Goal: Task Accomplishment & Management: Complete application form

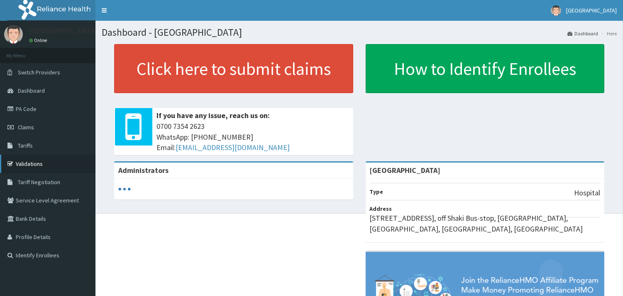
click at [28, 162] on link "Validations" at bounding box center [48, 163] width 96 height 18
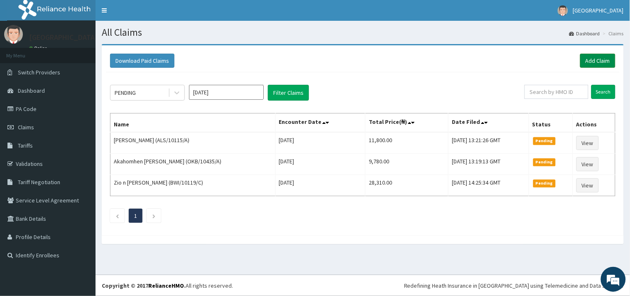
click at [583, 61] on link "Add Claim" at bounding box center [597, 61] width 35 height 14
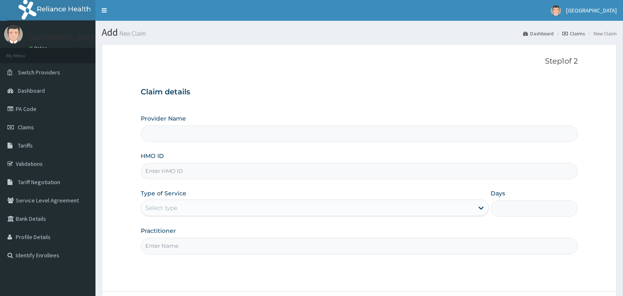
drag, startPoint x: 0, startPoint y: 0, endPoint x: 291, endPoint y: 179, distance: 341.4
click at [291, 179] on input "HMO ID" at bounding box center [359, 171] width 437 height 16
paste input "PNI/10012/D"
type input "PNI/10012/D"
type input "[GEOGRAPHIC_DATA]"
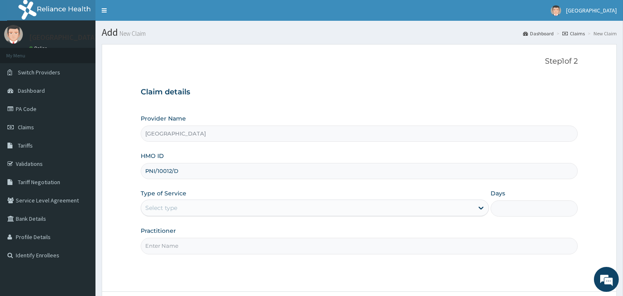
type input "PNI/10012/D"
click at [245, 206] on div "Select type" at bounding box center [307, 207] width 333 height 13
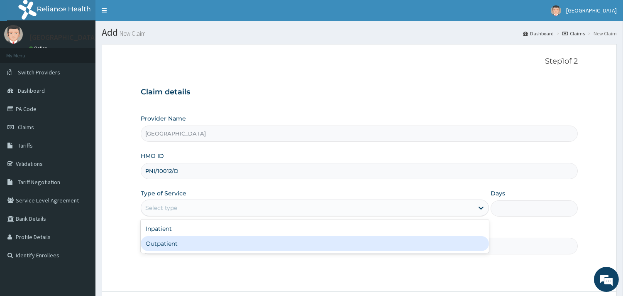
click at [238, 243] on div "Outpatient" at bounding box center [315, 243] width 348 height 15
type input "1"
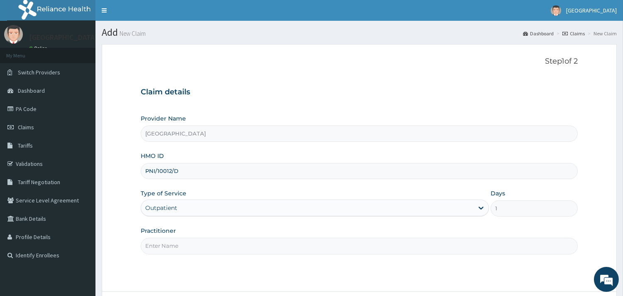
click at [238, 245] on input "Practitioner" at bounding box center [359, 246] width 437 height 16
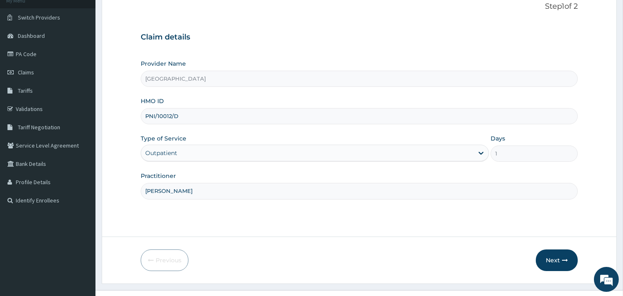
scroll to position [71, 0]
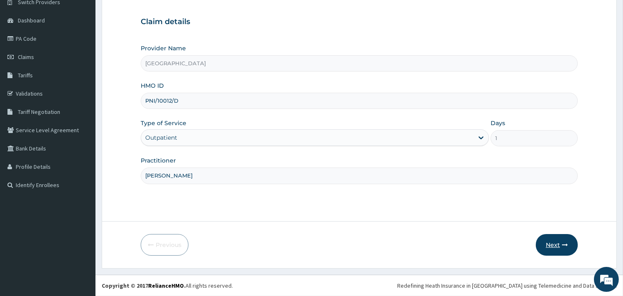
type input "[PERSON_NAME]"
click at [554, 241] on button "Next" at bounding box center [557, 245] width 42 height 22
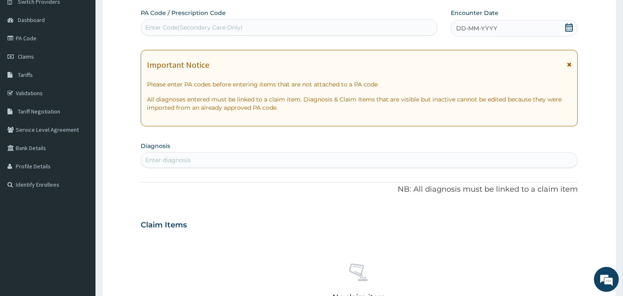
click at [570, 27] on icon at bounding box center [569, 27] width 8 height 8
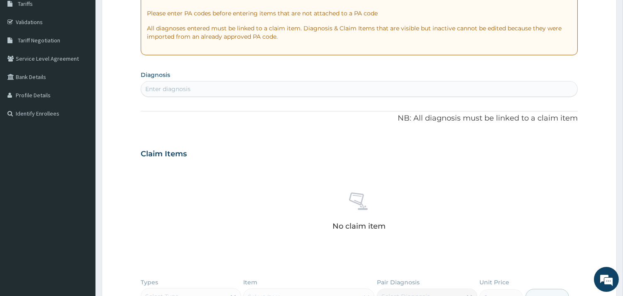
scroll to position [157, 0]
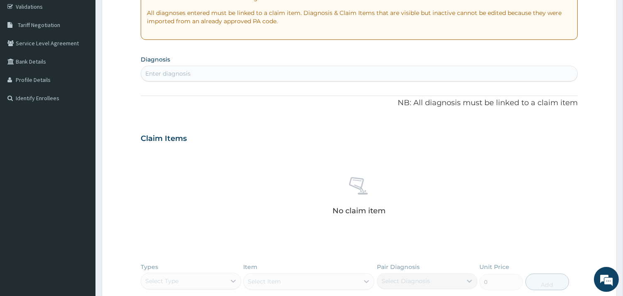
click at [500, 76] on div "Enter diagnosis" at bounding box center [359, 73] width 436 height 13
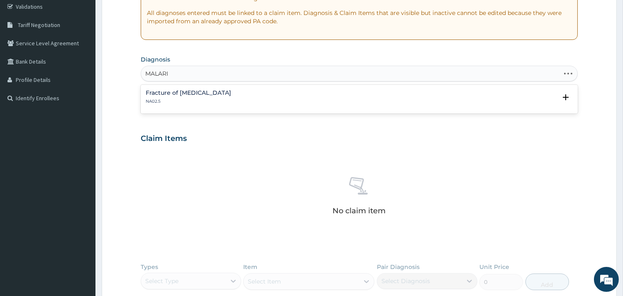
type input "MALARIA"
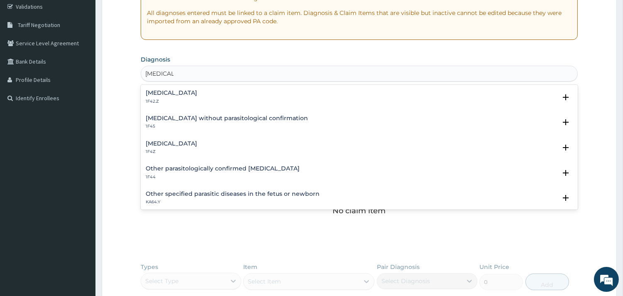
click at [169, 140] on h4 "Malaria, unspecified" at bounding box center [171, 143] width 51 height 6
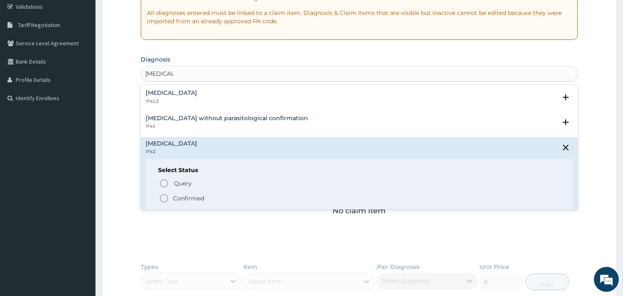
click at [160, 196] on circle "status option filled" at bounding box center [163, 197] width 7 height 7
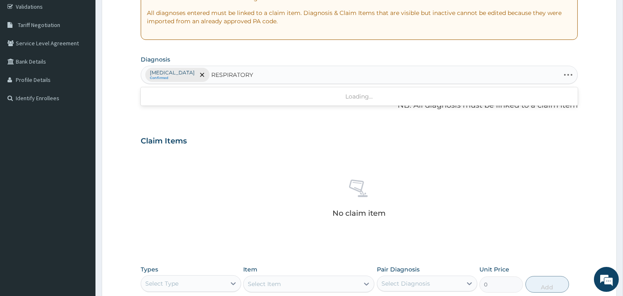
type input "RESPIRATORY"
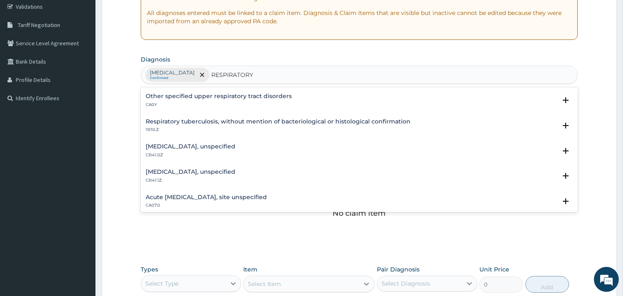
scroll to position [166, 0]
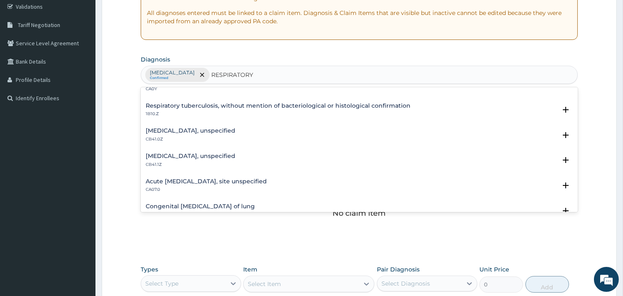
click at [249, 184] on div "Acute upper respiratory infection, site unspecified CA07.0" at bounding box center [206, 185] width 121 height 15
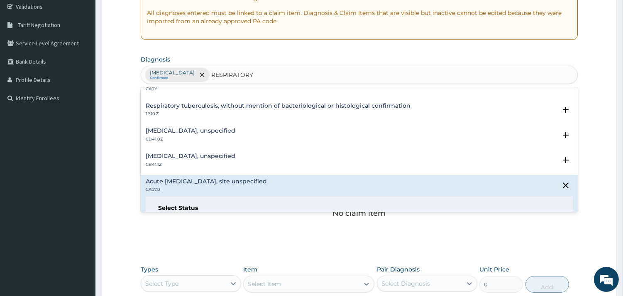
scroll to position [240, 0]
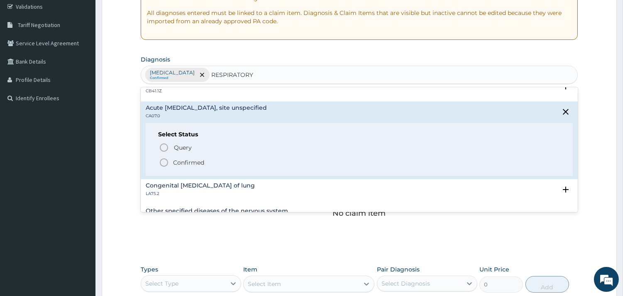
click at [163, 159] on icon "status option filled" at bounding box center [164, 162] width 10 height 10
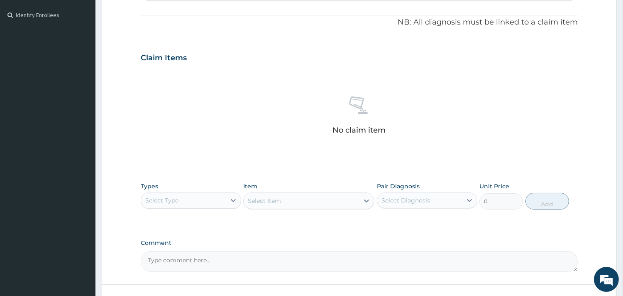
scroll to position [303, 0]
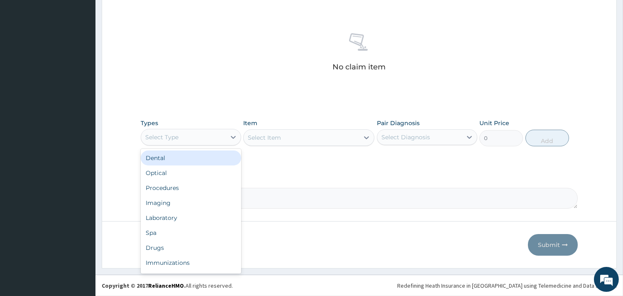
click at [213, 138] on div "Select Type" at bounding box center [183, 136] width 85 height 13
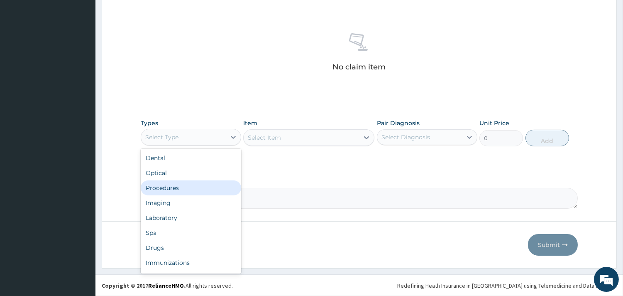
click at [201, 184] on div "Procedures" at bounding box center [191, 187] width 101 height 15
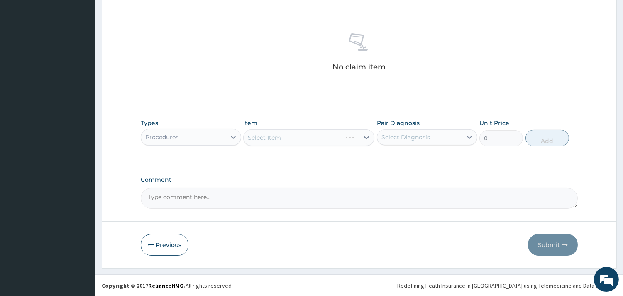
click at [399, 129] on div "Select Diagnosis" at bounding box center [427, 137] width 101 height 16
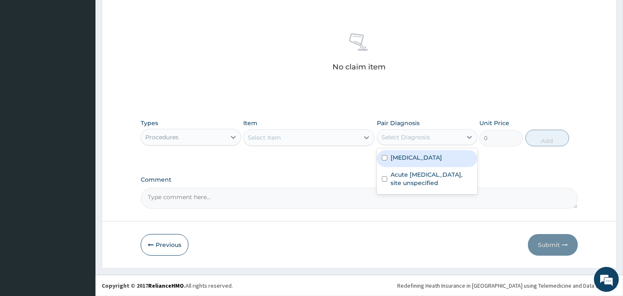
click at [401, 155] on label "Malaria, unspecified" at bounding box center [416, 157] width 51 height 8
checkbox input "true"
click at [324, 142] on div "Select Item" at bounding box center [301, 137] width 115 height 13
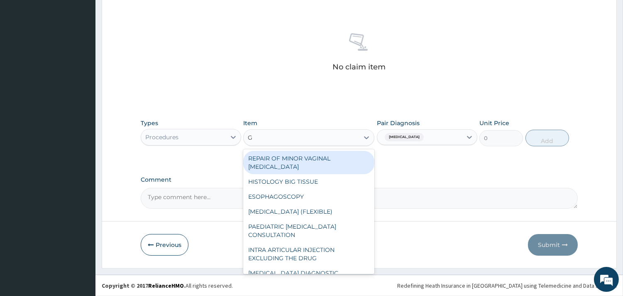
type input "GP"
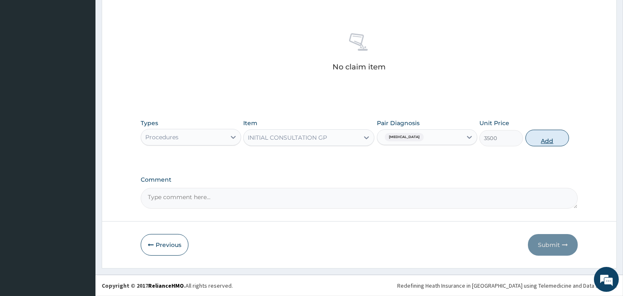
click at [536, 135] on button "Add" at bounding box center [548, 138] width 44 height 17
type input "0"
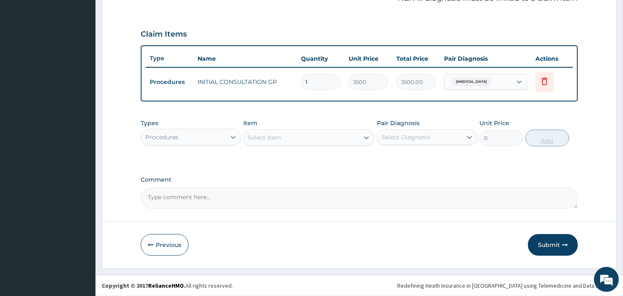
scroll to position [263, 0]
click at [222, 135] on div "Procedures" at bounding box center [183, 137] width 85 height 13
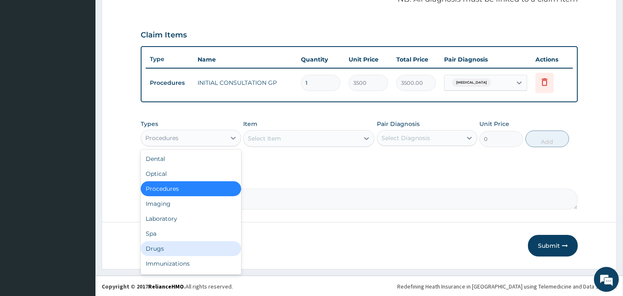
click at [165, 241] on div "Drugs" at bounding box center [191, 248] width 101 height 15
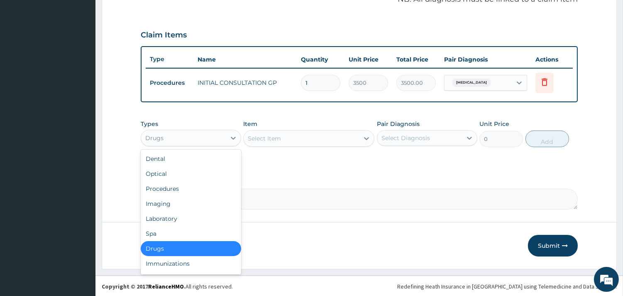
click at [203, 138] on div "Drugs" at bounding box center [183, 137] width 85 height 13
click at [172, 214] on div "Laboratory" at bounding box center [191, 218] width 101 height 15
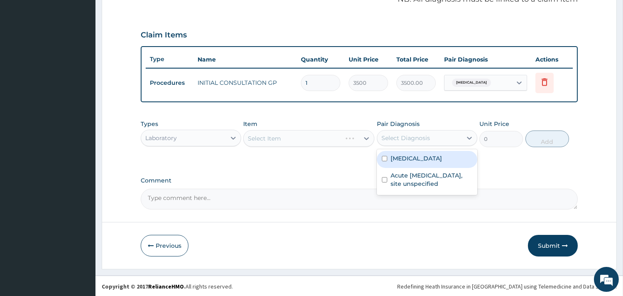
click at [400, 136] on div "Select Diagnosis" at bounding box center [406, 138] width 49 height 8
click at [400, 158] on label "Malaria, unspecified" at bounding box center [416, 158] width 51 height 8
checkbox input "true"
click at [320, 135] on div "Select Item" at bounding box center [308, 138] width 131 height 17
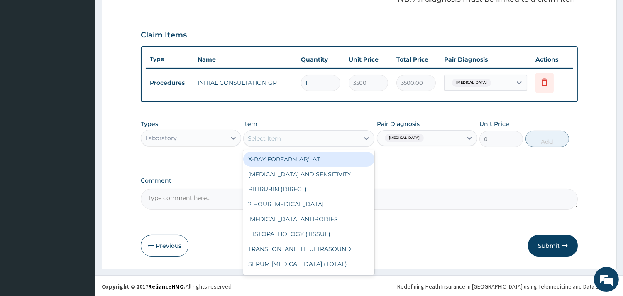
click at [320, 135] on div "Select Item" at bounding box center [301, 138] width 115 height 13
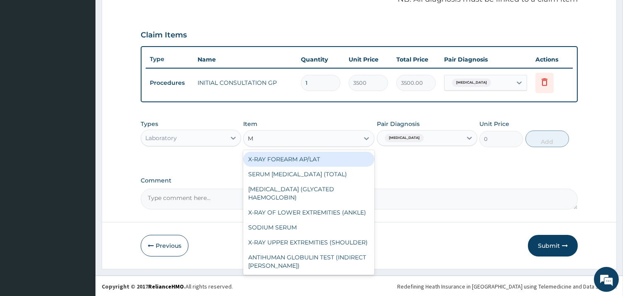
type input "MA"
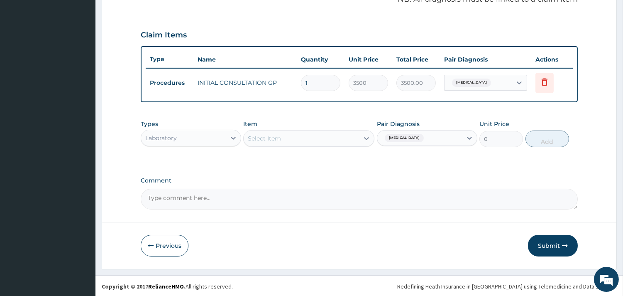
click at [320, 135] on div "Select Item" at bounding box center [301, 138] width 115 height 13
type input "L"
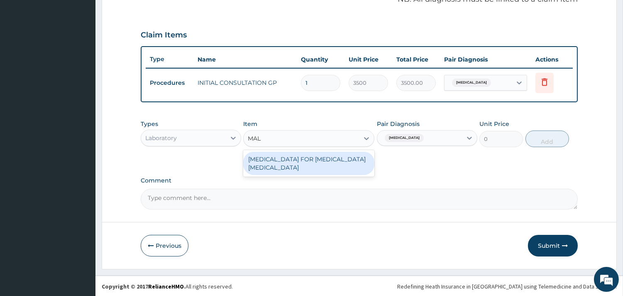
type input "MALA"
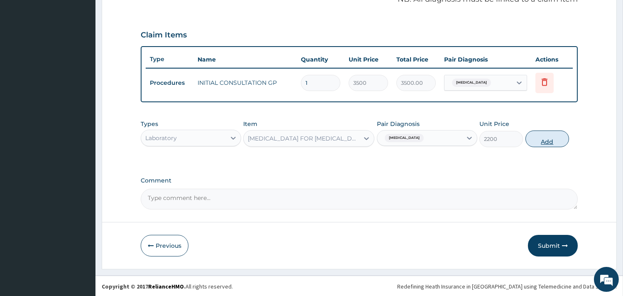
click at [542, 140] on button "Add" at bounding box center [548, 138] width 44 height 17
type input "0"
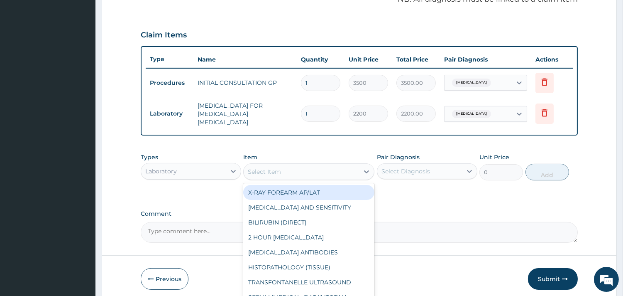
click at [327, 165] on div "Select Item" at bounding box center [301, 171] width 115 height 13
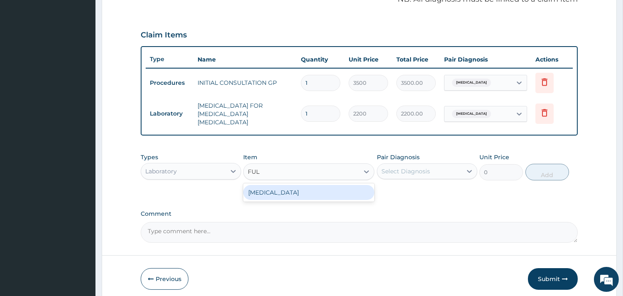
type input "FULL"
type input "3800"
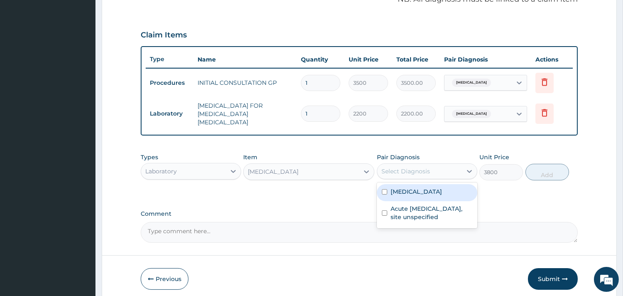
click at [435, 164] on div "Select Diagnosis" at bounding box center [419, 170] width 85 height 13
click at [434, 187] on label "Malaria, unspecified" at bounding box center [416, 191] width 51 height 8
checkbox input "true"
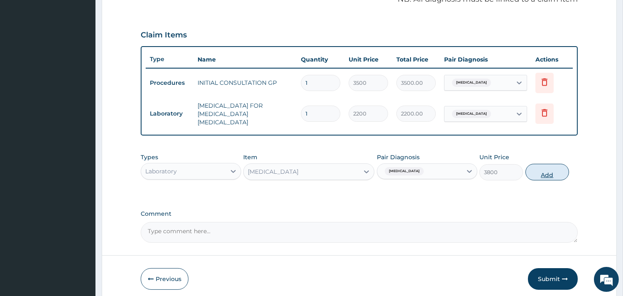
click at [538, 171] on button "Add" at bounding box center [548, 172] width 44 height 17
type input "0"
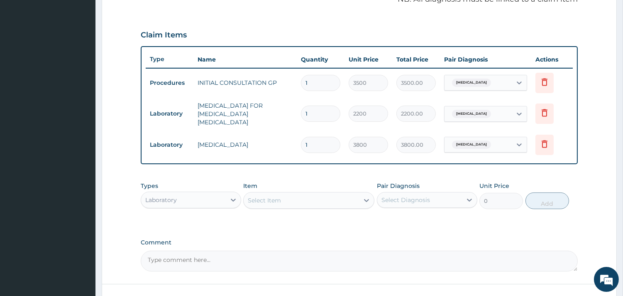
click at [167, 196] on div "Laboratory" at bounding box center [161, 200] width 32 height 8
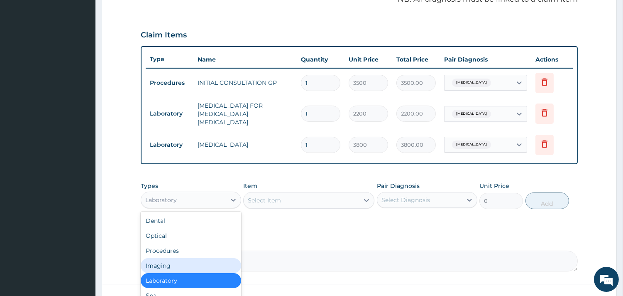
scroll to position [321, 0]
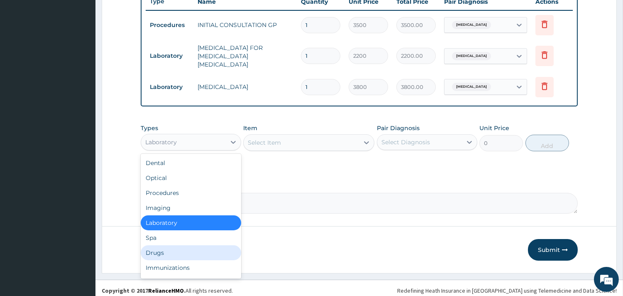
click at [179, 248] on div "Drugs" at bounding box center [191, 252] width 101 height 15
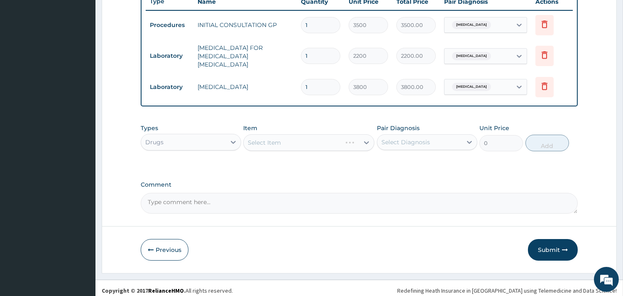
click at [422, 140] on div "Select Diagnosis" at bounding box center [406, 142] width 49 height 8
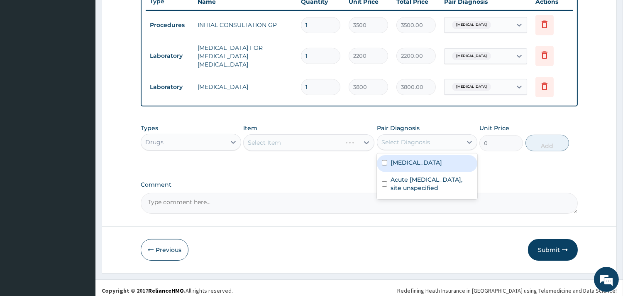
click at [418, 163] on div "Malaria, unspecified" at bounding box center [427, 163] width 101 height 17
checkbox input "true"
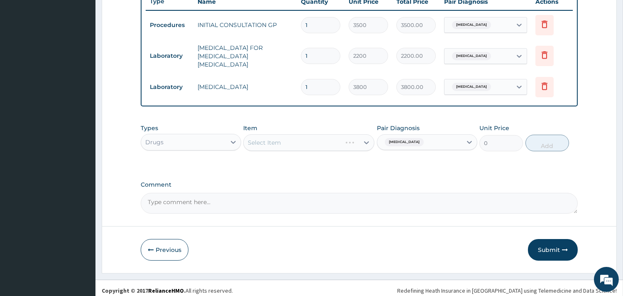
click at [309, 136] on div "Select Item" at bounding box center [308, 142] width 131 height 17
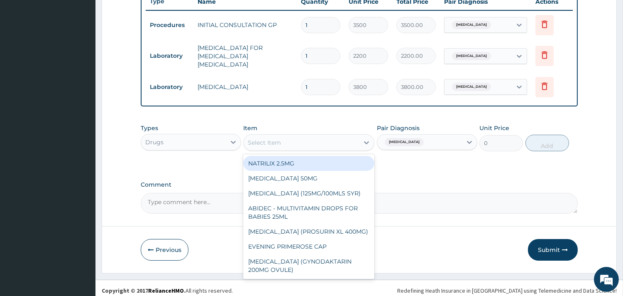
click at [309, 136] on div "Select Item" at bounding box center [301, 142] width 115 height 13
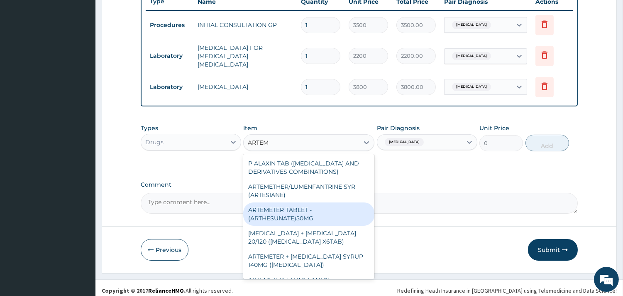
type input "ARTEME"
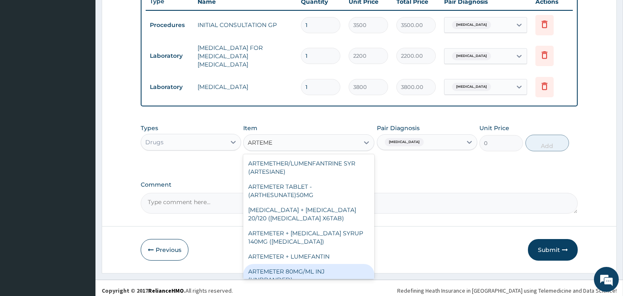
click at [309, 266] on div "ARTEMETER 80MG/ML INJ (UNBRANDED)" at bounding box center [308, 275] width 131 height 23
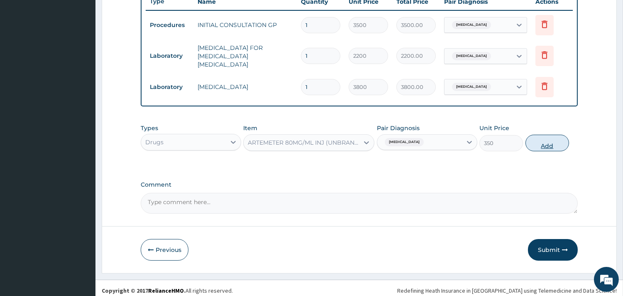
click at [550, 135] on button "Add" at bounding box center [548, 143] width 44 height 17
type input "0"
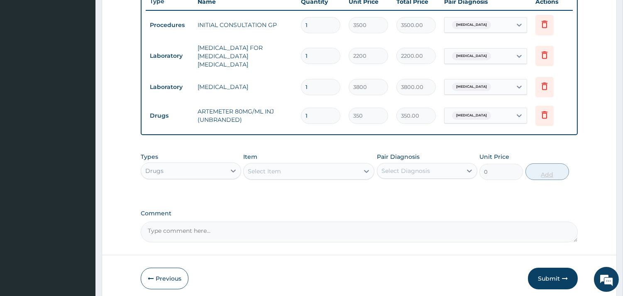
type input "0.00"
type input "6"
type input "2100.00"
type input "6"
click at [341, 168] on div "Select Item" at bounding box center [301, 170] width 115 height 13
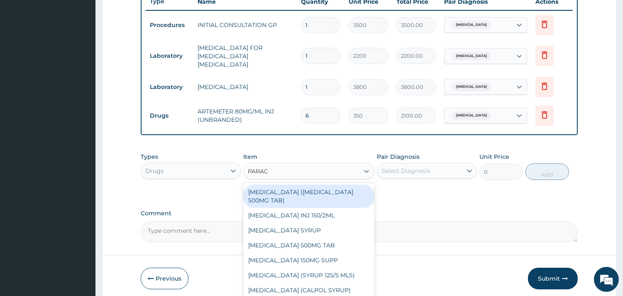
type input "PARACE"
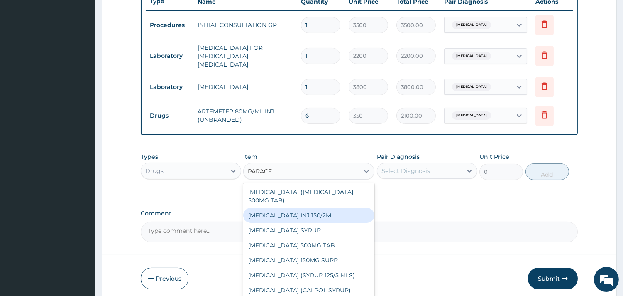
click at [323, 208] on div "[MEDICAL_DATA] INJ 150/2ML" at bounding box center [308, 215] width 131 height 15
type input "100"
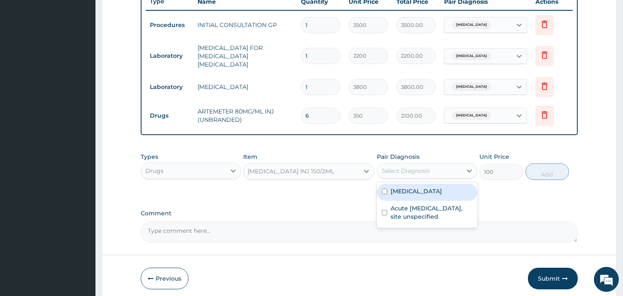
click at [403, 167] on div "Select Diagnosis" at bounding box center [406, 171] width 49 height 8
click at [406, 187] on label "Malaria, unspecified" at bounding box center [416, 191] width 51 height 8
checkbox input "true"
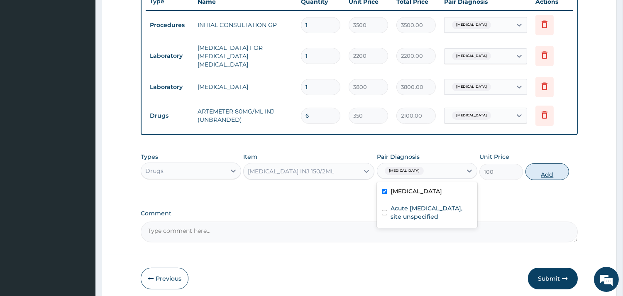
click at [544, 165] on button "Add" at bounding box center [548, 171] width 44 height 17
type input "0"
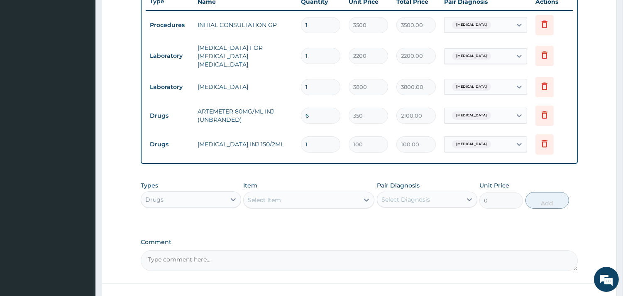
type input "0.00"
type input "4"
type input "400.00"
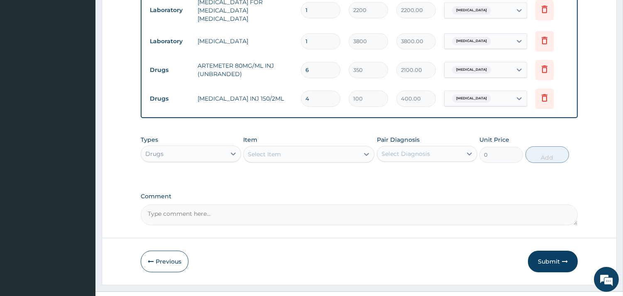
scroll to position [378, 0]
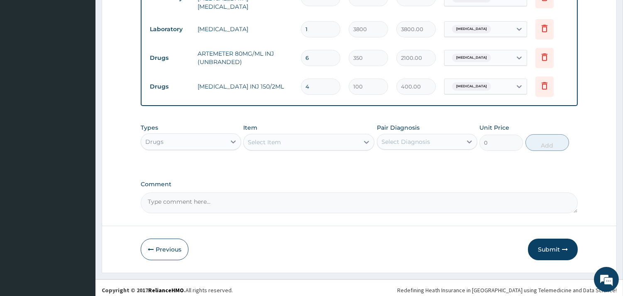
type input "4"
click at [333, 135] on div "Select Item" at bounding box center [301, 141] width 115 height 13
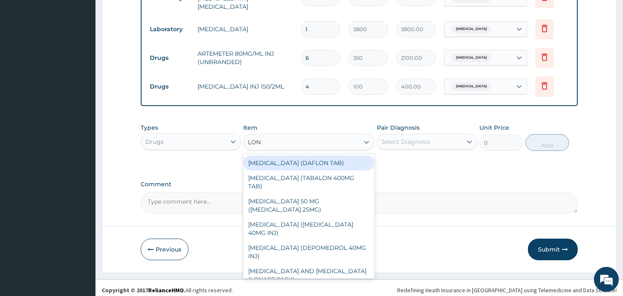
type input "LONA"
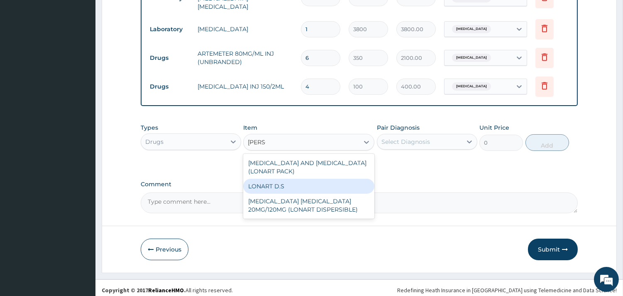
click at [317, 179] on div "LONART D.S" at bounding box center [308, 186] width 131 height 15
type input "2000"
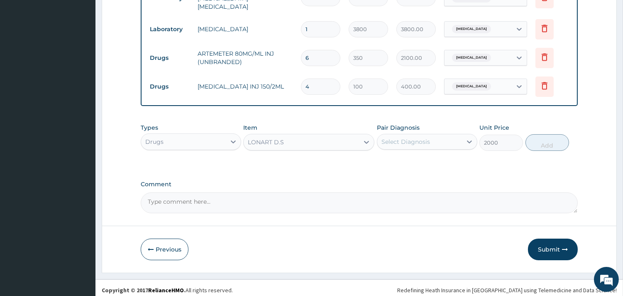
click at [432, 140] on div "Select Diagnosis" at bounding box center [419, 141] width 85 height 13
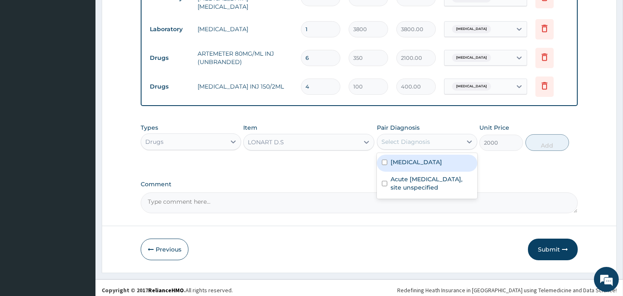
click at [431, 158] on label "Malaria, unspecified" at bounding box center [416, 162] width 51 height 8
checkbox input "true"
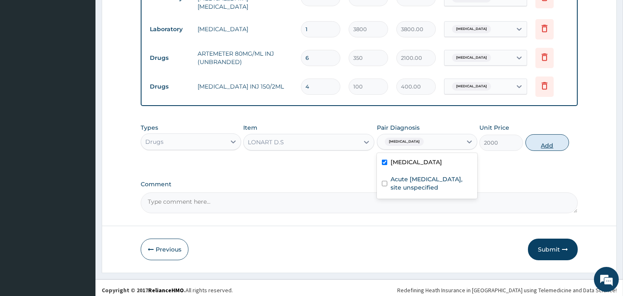
click at [541, 141] on button "Add" at bounding box center [548, 142] width 44 height 17
type input "0"
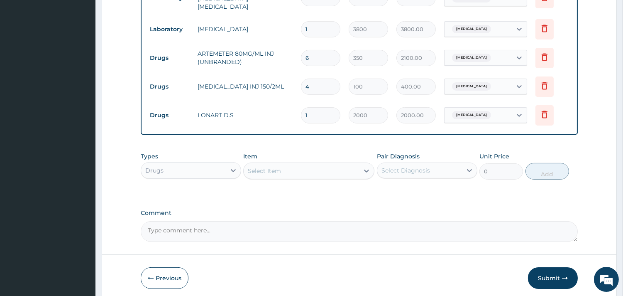
scroll to position [407, 0]
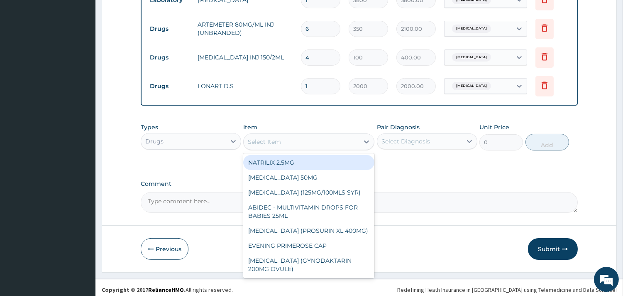
click at [314, 136] on div "Select Item" at bounding box center [301, 141] width 115 height 13
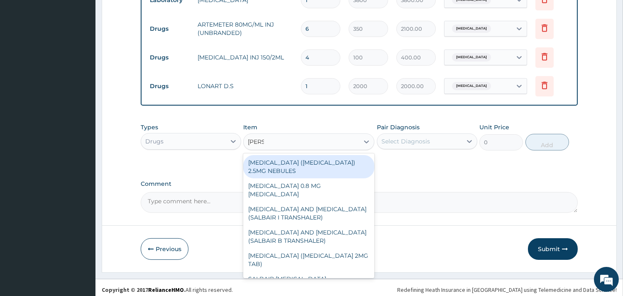
type input "SALBU"
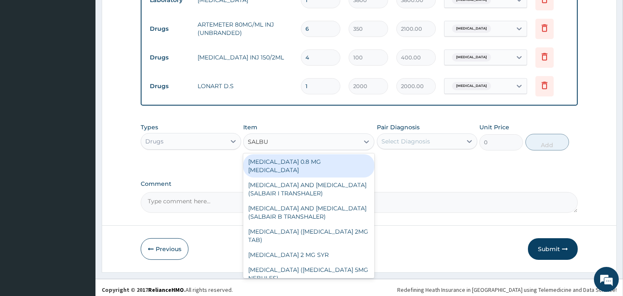
scroll to position [54, 0]
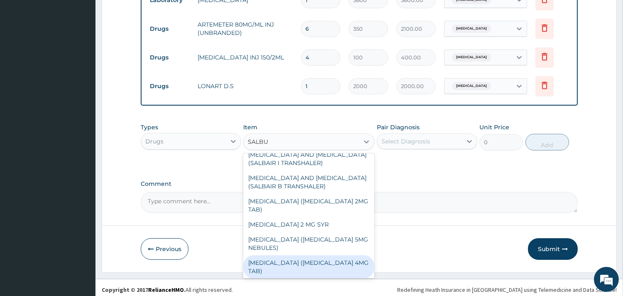
click at [305, 255] on div "[MEDICAL_DATA] ([MEDICAL_DATA] 4MG TAB)" at bounding box center [308, 266] width 131 height 23
type input "15"
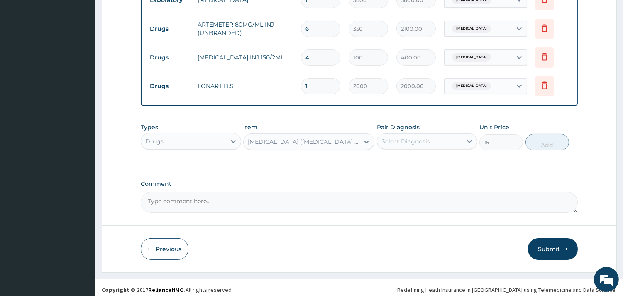
click at [412, 138] on div "Select Diagnosis" at bounding box center [406, 141] width 49 height 8
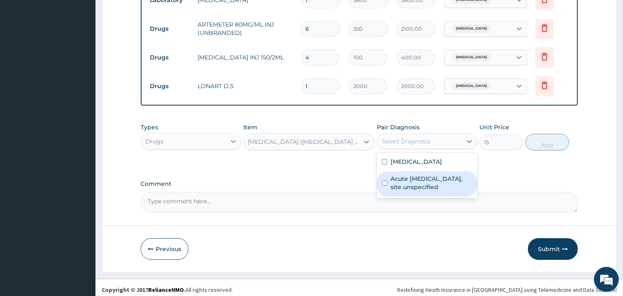
click at [414, 174] on label "Acute upper respiratory infection, site unspecified" at bounding box center [432, 182] width 82 height 17
checkbox input "true"
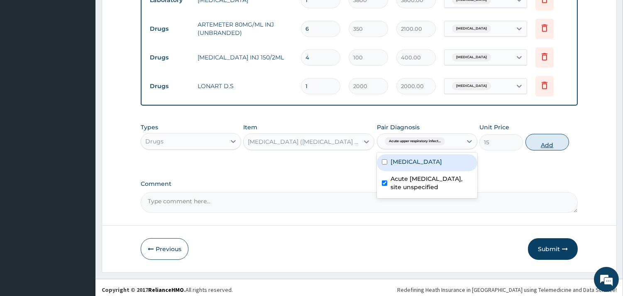
click at [538, 137] on button "Add" at bounding box center [548, 142] width 44 height 17
type input "0"
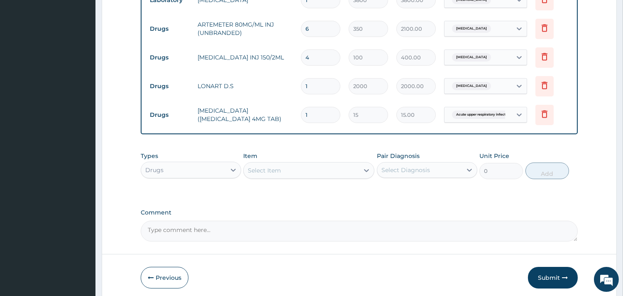
type input "0.00"
type input "5"
type input "75.00"
type input "5"
click at [308, 169] on div "Select Item" at bounding box center [301, 170] width 115 height 13
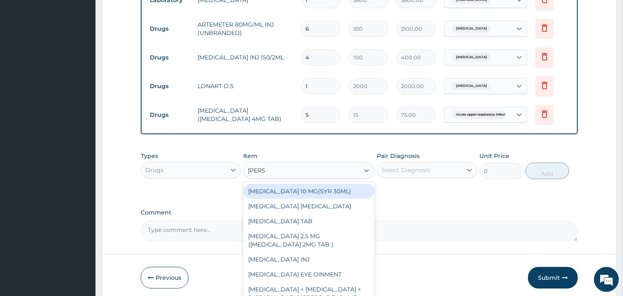
type input "LORAT"
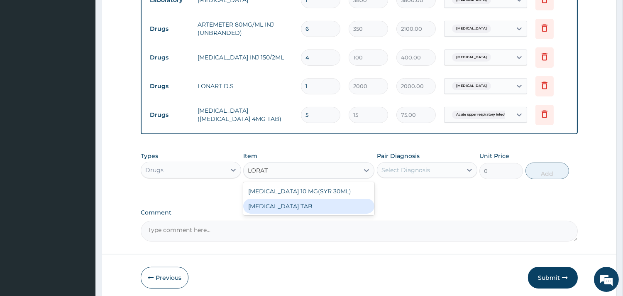
click at [300, 205] on div "[MEDICAL_DATA] TAB" at bounding box center [308, 206] width 131 height 15
type input "100"
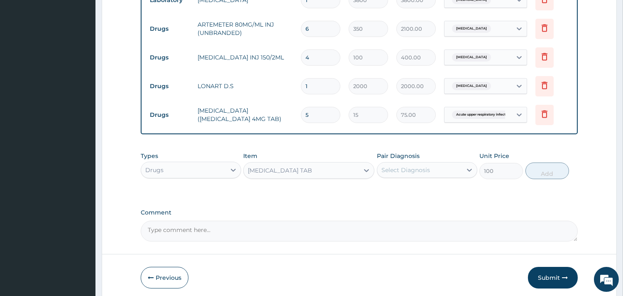
click at [412, 168] on div "Select Diagnosis" at bounding box center [406, 170] width 49 height 8
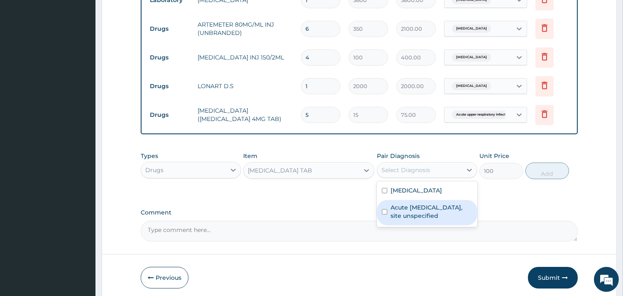
click at [413, 206] on label "Acute upper respiratory infection, site unspecified" at bounding box center [432, 211] width 82 height 17
checkbox input "true"
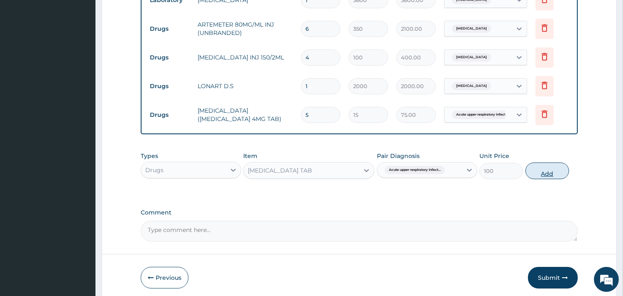
click at [540, 165] on button "Add" at bounding box center [548, 170] width 44 height 17
type input "0"
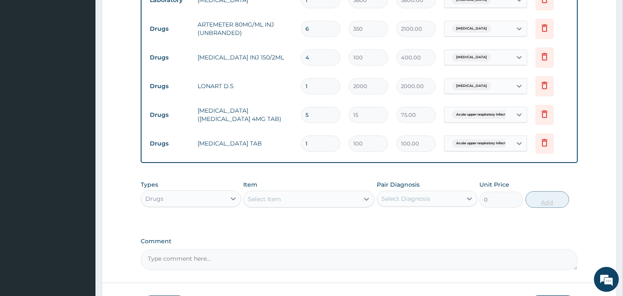
type input "0.00"
type input "5"
type input "500.00"
type input "5"
click at [360, 192] on div at bounding box center [366, 198] width 15 height 15
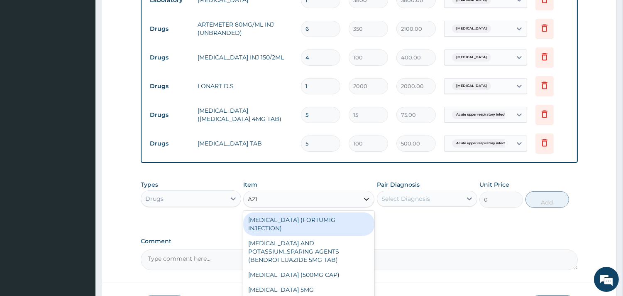
type input "AZIT"
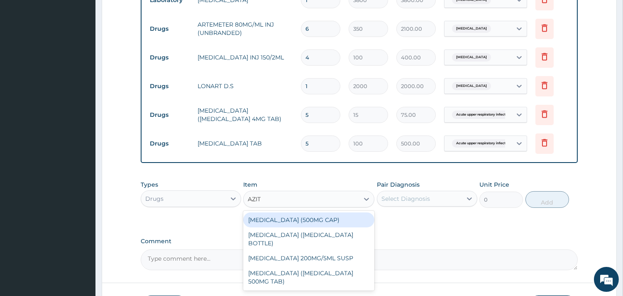
click at [346, 221] on div "[MEDICAL_DATA] (500MG CAP)" at bounding box center [308, 219] width 131 height 15
type input "450"
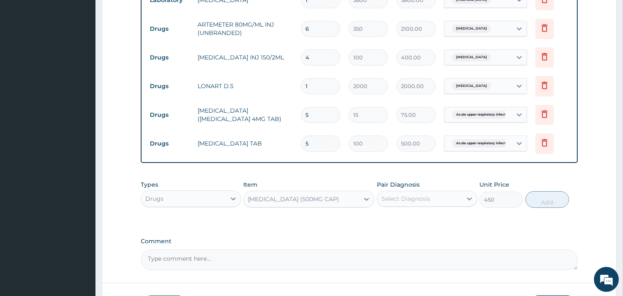
click at [408, 191] on div "Select Diagnosis" at bounding box center [427, 199] width 101 height 16
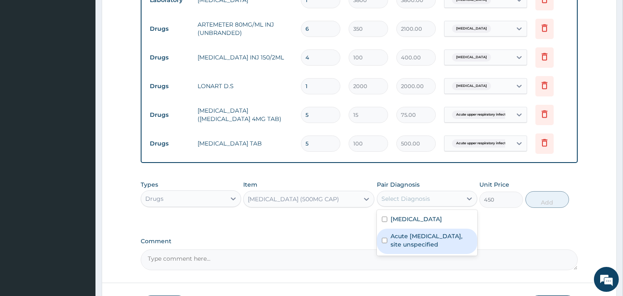
click at [412, 235] on label "Acute upper respiratory infection, site unspecified" at bounding box center [432, 240] width 82 height 17
checkbox input "true"
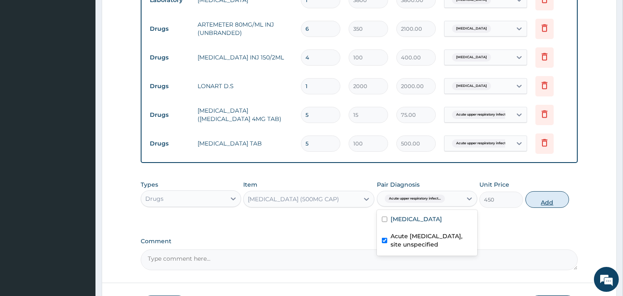
click at [552, 194] on button "Add" at bounding box center [548, 199] width 44 height 17
type input "0"
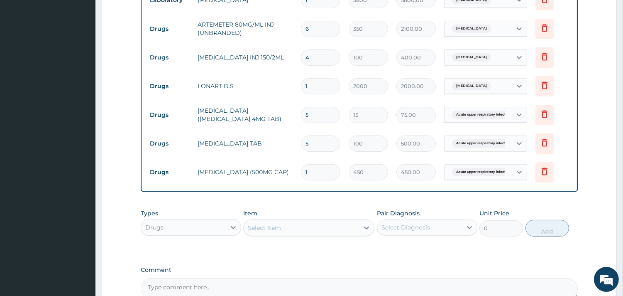
type input "10"
type input "4500.00"
type input "10"
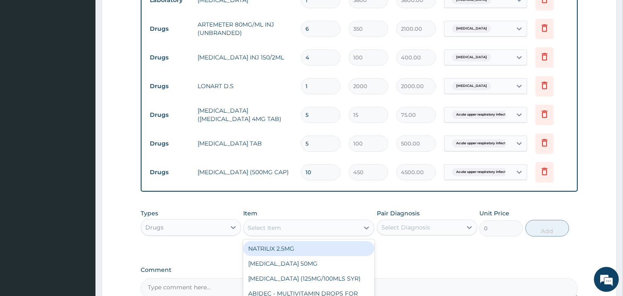
click at [292, 219] on div "Select Item" at bounding box center [308, 227] width 131 height 17
type input "COU"
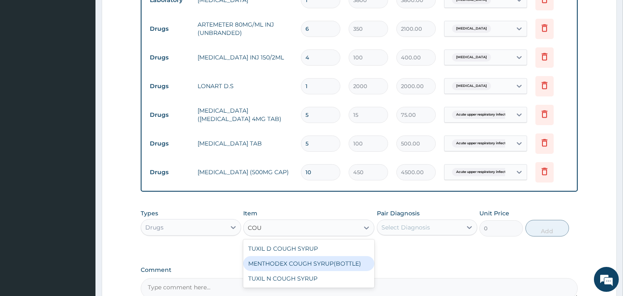
click at [289, 260] on div "MENTHODEX COUGH SYRUP(BOTTLE)" at bounding box center [308, 263] width 131 height 15
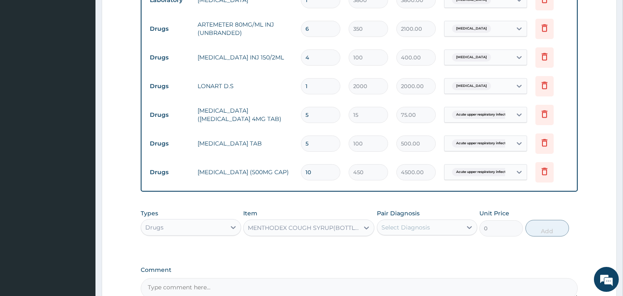
type input "1200"
click at [439, 223] on div "Select Diagnosis" at bounding box center [419, 227] width 85 height 13
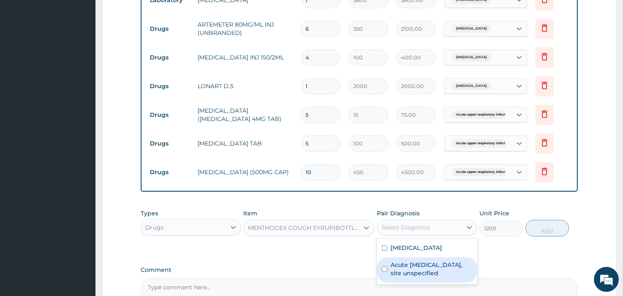
click at [431, 262] on label "Acute upper respiratory infection, site unspecified" at bounding box center [432, 268] width 82 height 17
checkbox input "true"
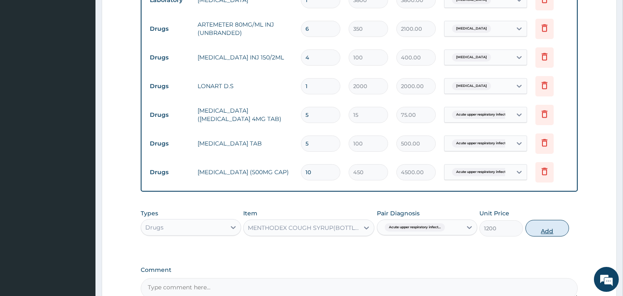
click at [540, 226] on button "Add" at bounding box center [548, 228] width 44 height 17
type input "0"
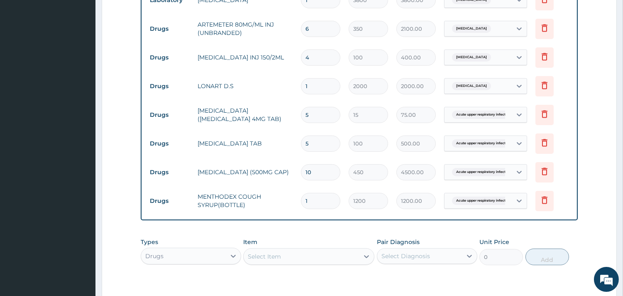
click at [324, 167] on input "10" at bounding box center [320, 172] width 39 height 16
type input "1"
type input "450.00"
type input "0.00"
type input "3"
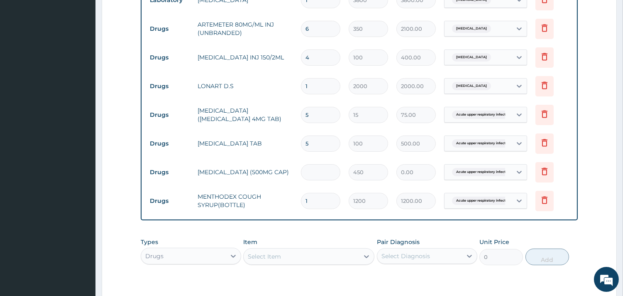
type input "1350.00"
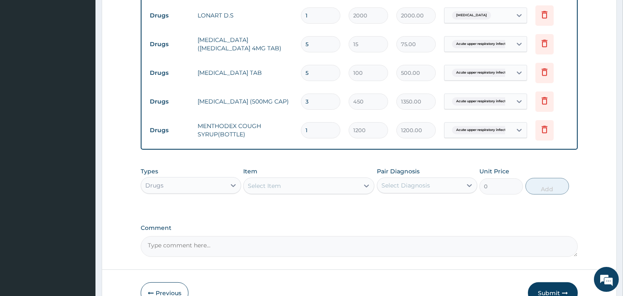
scroll to position [522, 0]
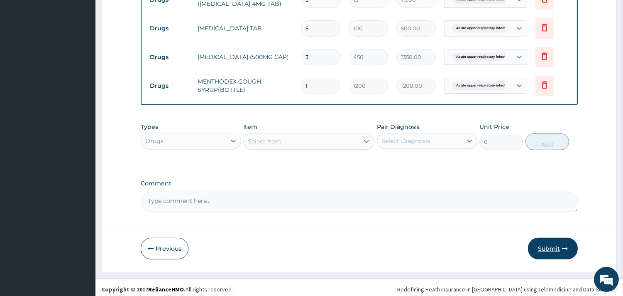
click at [549, 244] on button "Submit" at bounding box center [553, 249] width 50 height 22
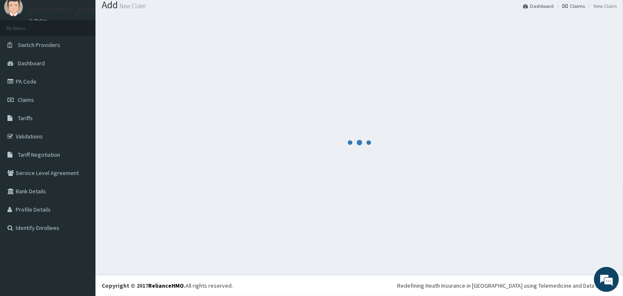
click at [549, 244] on div at bounding box center [359, 142] width 515 height 251
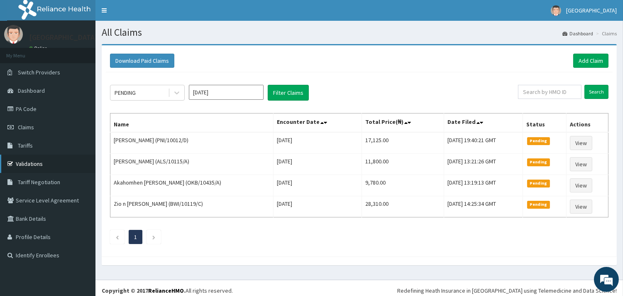
click at [32, 162] on link "Validations" at bounding box center [48, 163] width 96 height 18
click at [576, 61] on link "Add Claim" at bounding box center [591, 61] width 35 height 14
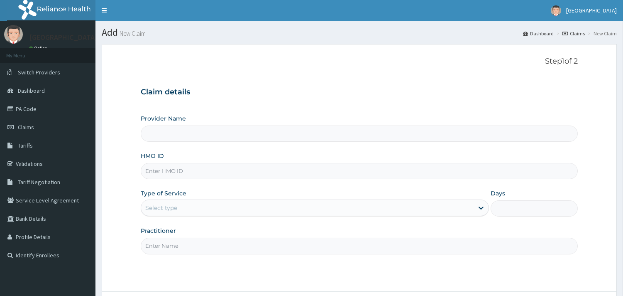
click at [247, 167] on input "HMO ID" at bounding box center [359, 171] width 437 height 16
paste input "QCP/10017/A"
type input "QCP/10017/A"
click at [213, 208] on div "Select type" at bounding box center [307, 207] width 333 height 13
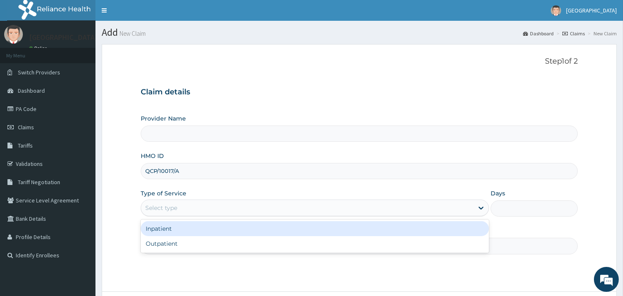
type input "[GEOGRAPHIC_DATA]"
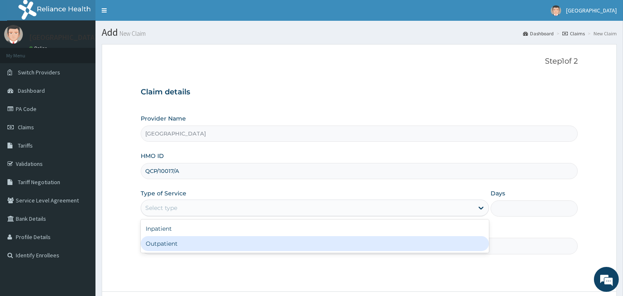
click at [198, 248] on div "Outpatient" at bounding box center [315, 243] width 348 height 15
type input "1"
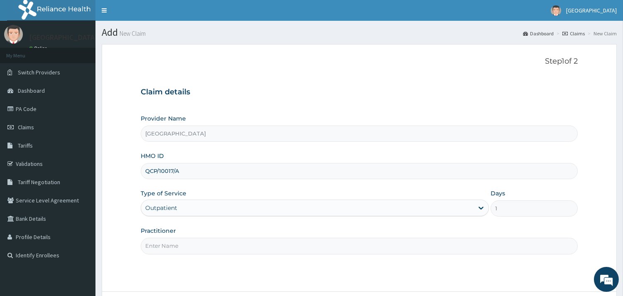
click at [194, 248] on input "Practitioner" at bounding box center [359, 246] width 437 height 16
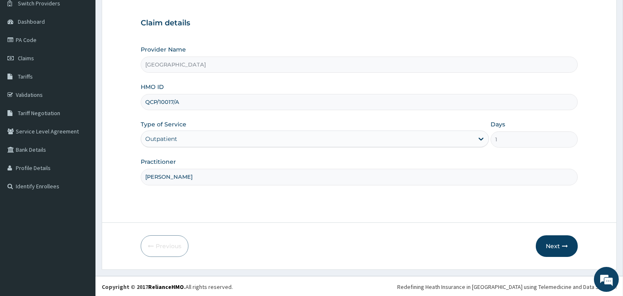
scroll to position [71, 0]
type input "[PERSON_NAME]"
click at [561, 242] on button "Next" at bounding box center [557, 245] width 42 height 22
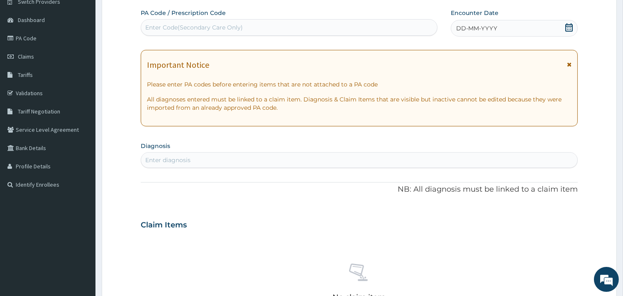
scroll to position [0, 0]
click at [565, 28] on icon at bounding box center [569, 27] width 8 height 8
click at [358, 154] on div "Enter diagnosis" at bounding box center [359, 159] width 436 height 13
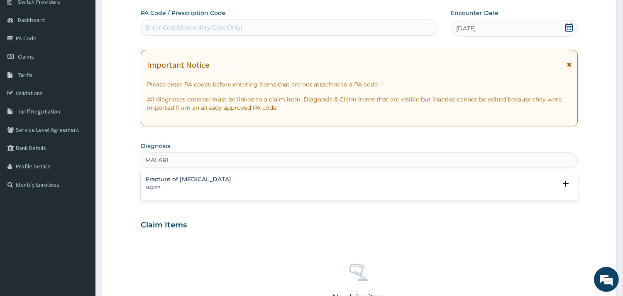
type input "MALARIA"
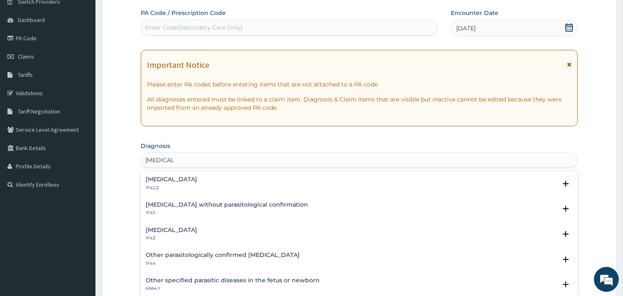
click at [167, 229] on h4 "Malaria, unspecified" at bounding box center [171, 230] width 51 height 6
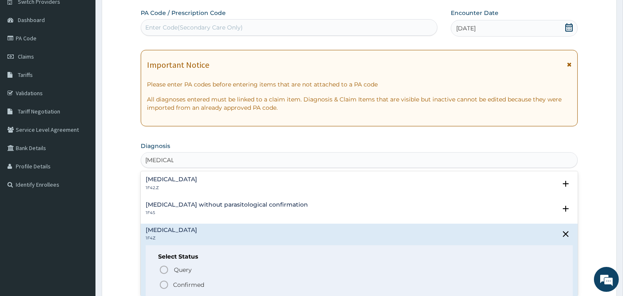
click at [164, 283] on icon "status option filled" at bounding box center [164, 284] width 10 height 10
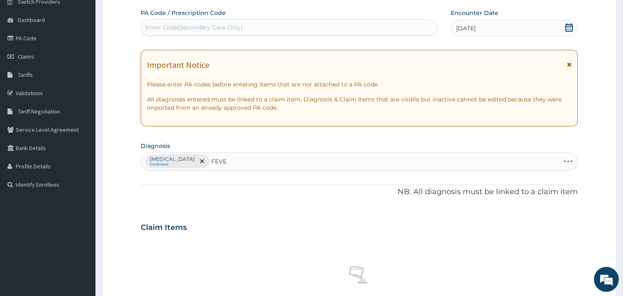
type input "FEVER"
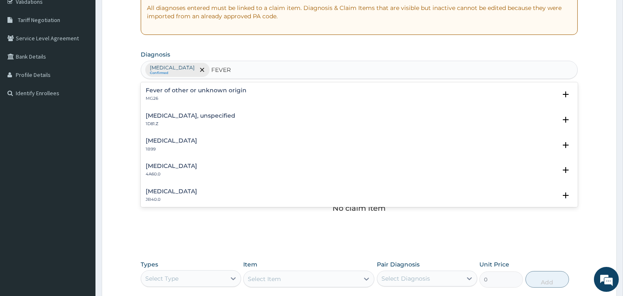
click at [167, 91] on h4 "Fever of other or unknown origin" at bounding box center [196, 90] width 101 height 6
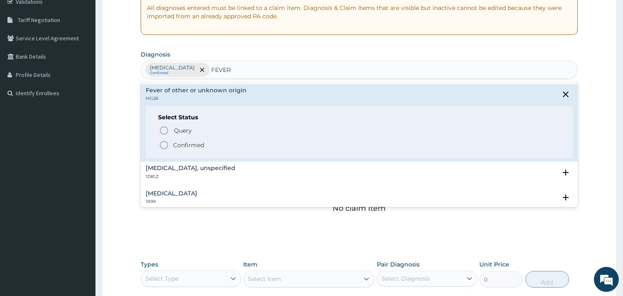
click at [162, 148] on circle "status option filled" at bounding box center [163, 144] width 7 height 7
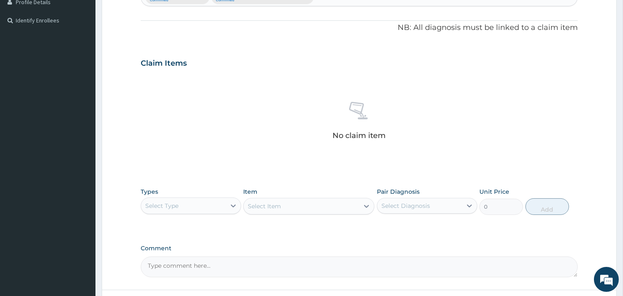
scroll to position [303, 0]
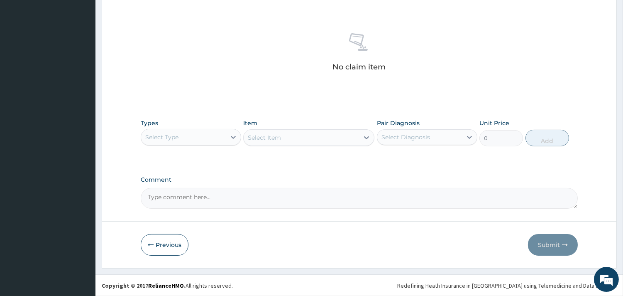
click at [221, 137] on div "Select Type" at bounding box center [183, 136] width 85 height 13
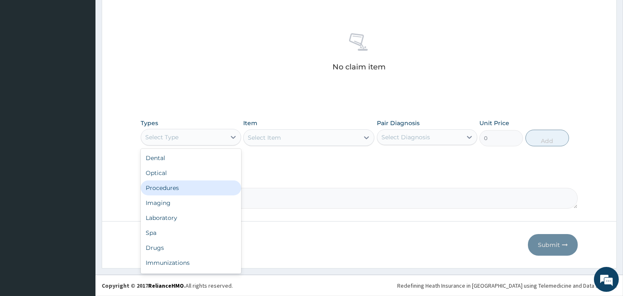
click at [181, 185] on div "Procedures" at bounding box center [191, 187] width 101 height 15
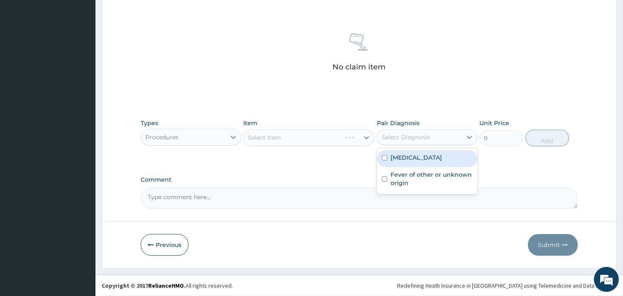
click at [399, 134] on div "Select Diagnosis" at bounding box center [406, 137] width 49 height 8
click at [406, 156] on label "Malaria, unspecified" at bounding box center [416, 157] width 51 height 8
checkbox input "true"
click at [338, 135] on div "Select Item" at bounding box center [308, 137] width 131 height 17
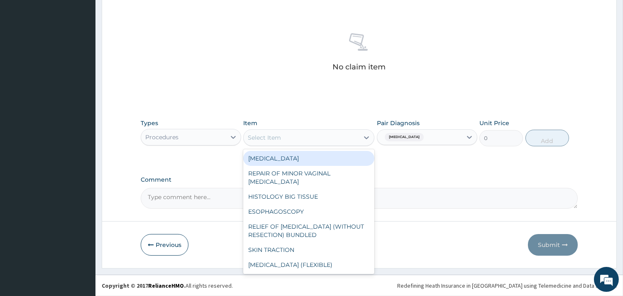
click at [338, 135] on div "Select Item" at bounding box center [301, 137] width 115 height 13
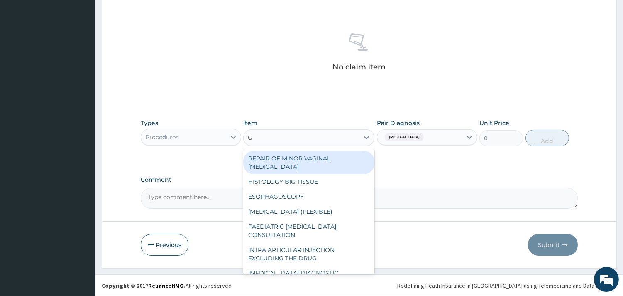
type input "GP"
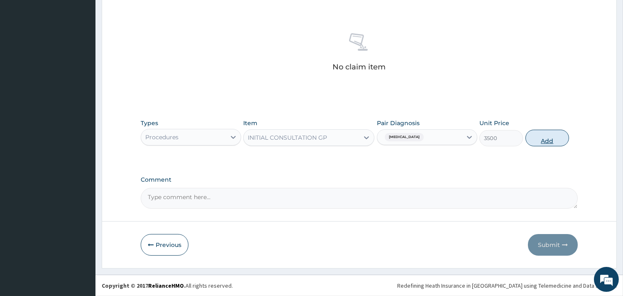
click at [535, 138] on button "Add" at bounding box center [548, 138] width 44 height 17
type input "0"
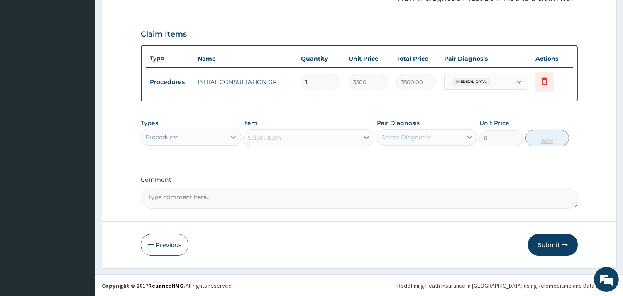
scroll to position [263, 0]
click at [228, 136] on div at bounding box center [233, 137] width 15 height 15
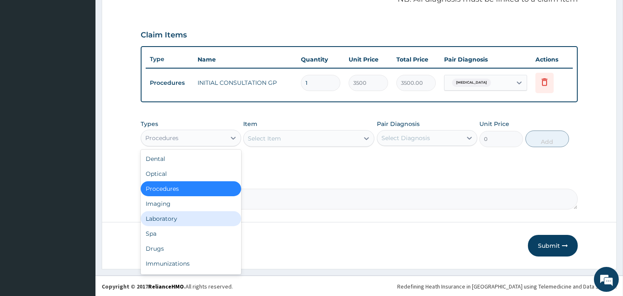
click at [148, 217] on div "Laboratory" at bounding box center [191, 218] width 101 height 15
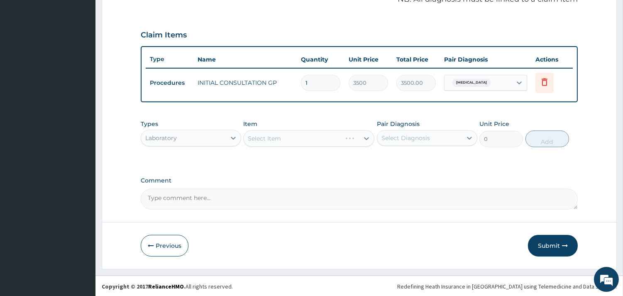
click at [428, 137] on div "Select Diagnosis" at bounding box center [406, 138] width 49 height 8
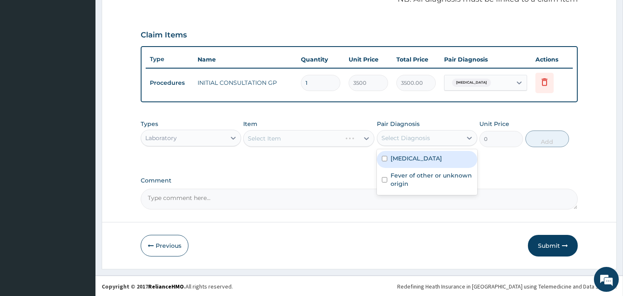
click at [424, 158] on label "Malaria, unspecified" at bounding box center [416, 158] width 51 height 8
checkbox input "true"
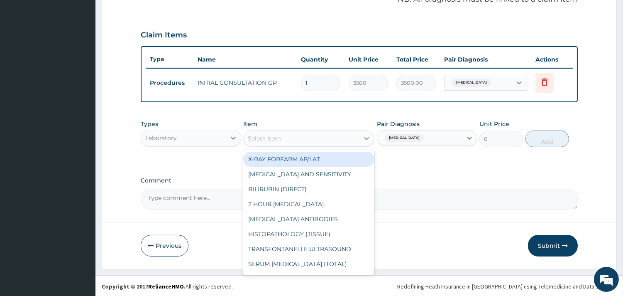
click at [311, 135] on div "Select Item" at bounding box center [301, 138] width 115 height 13
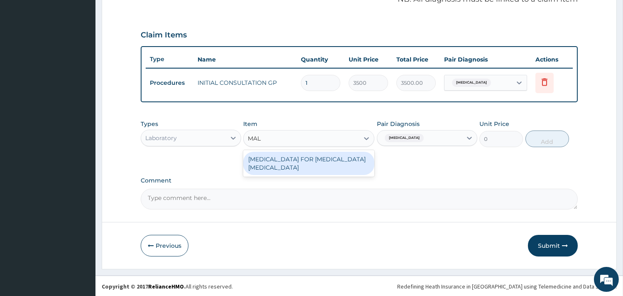
type input "MALA"
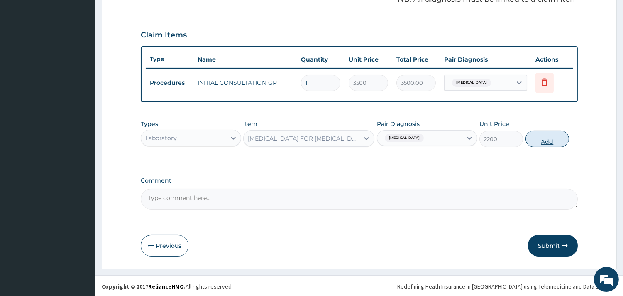
click at [527, 138] on button "Add" at bounding box center [548, 138] width 44 height 17
type input "0"
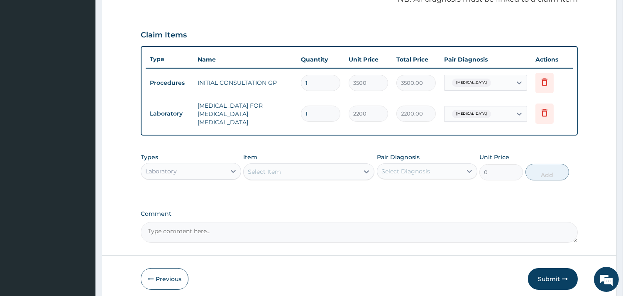
click at [324, 165] on div "Select Item" at bounding box center [301, 171] width 115 height 13
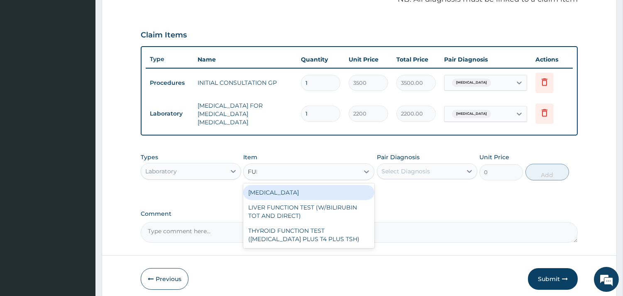
type input "FULL"
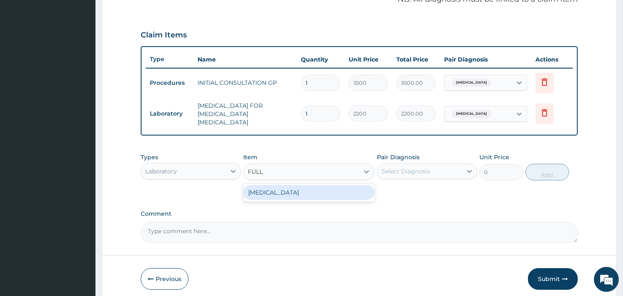
type input "3800"
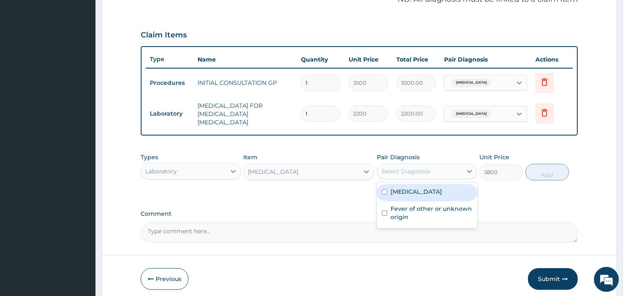
click at [432, 164] on div "Select Diagnosis" at bounding box center [419, 170] width 85 height 13
click at [427, 189] on label "Malaria, unspecified" at bounding box center [416, 191] width 51 height 8
checkbox input "true"
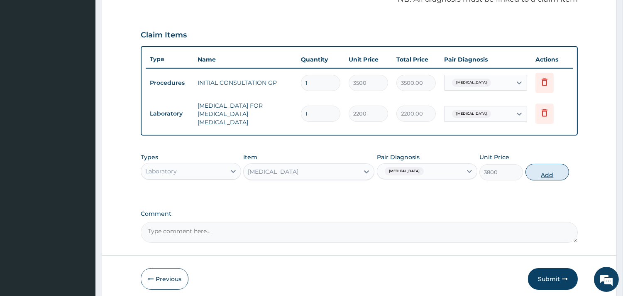
click at [551, 170] on button "Add" at bounding box center [548, 172] width 44 height 17
type input "0"
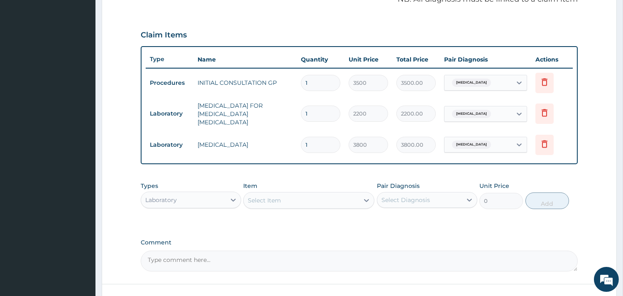
click at [221, 194] on div "Laboratory" at bounding box center [183, 199] width 85 height 13
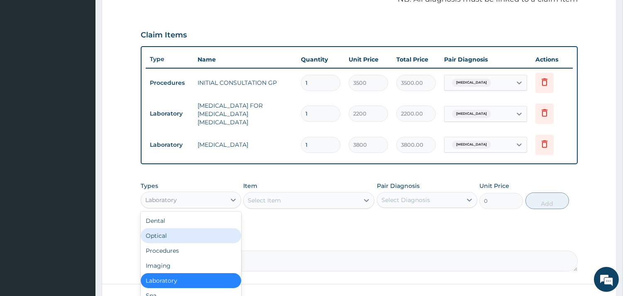
scroll to position [321, 0]
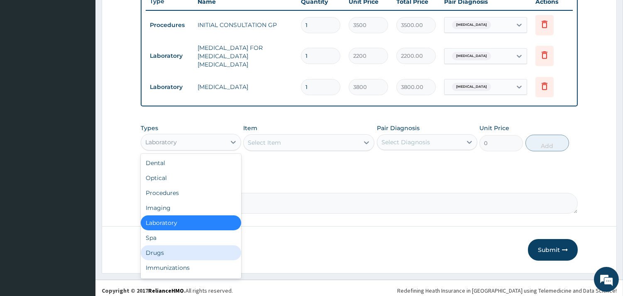
click at [184, 248] on div "Drugs" at bounding box center [191, 252] width 101 height 15
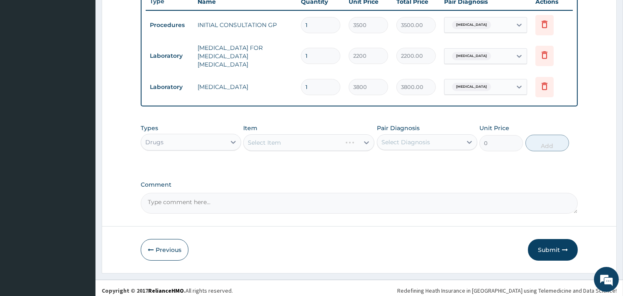
click at [420, 141] on div "Select Diagnosis" at bounding box center [419, 141] width 85 height 13
click at [419, 135] on div "Select Diagnosis" at bounding box center [419, 141] width 85 height 13
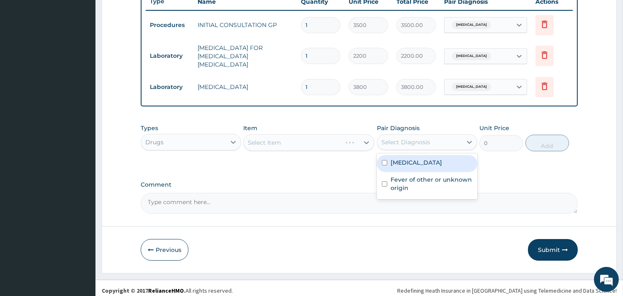
click at [425, 158] on label "Malaria, unspecified" at bounding box center [416, 162] width 51 height 8
checkbox input "true"
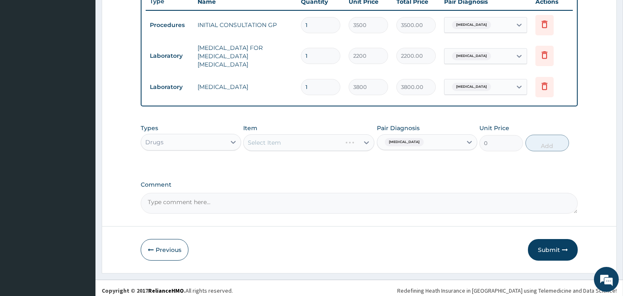
click at [340, 140] on div "Select Item" at bounding box center [308, 142] width 131 height 17
click at [340, 140] on div "Select Item" at bounding box center [301, 142] width 115 height 13
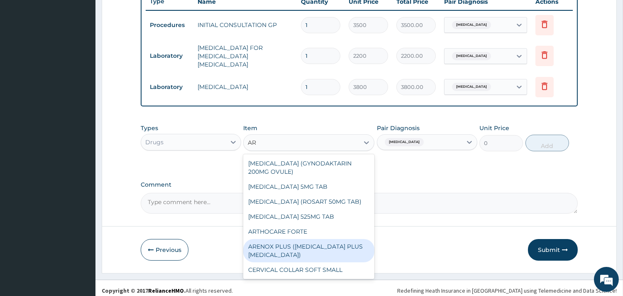
type input "A"
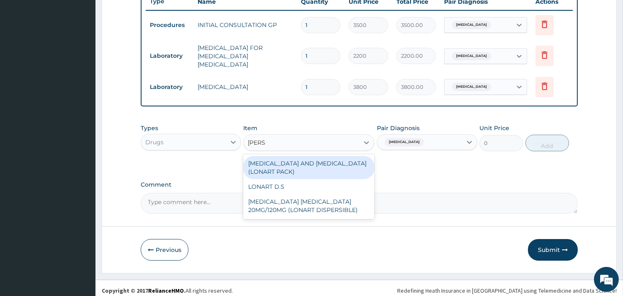
type input "LONAR"
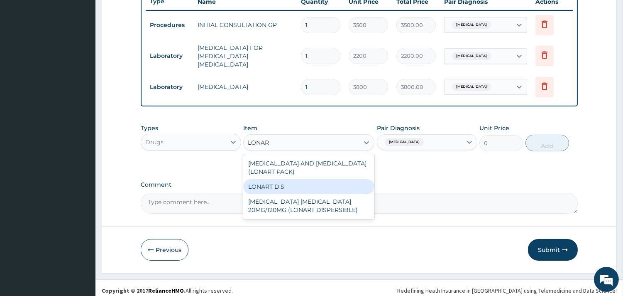
click at [306, 179] on div "LONART D.S" at bounding box center [308, 186] width 131 height 15
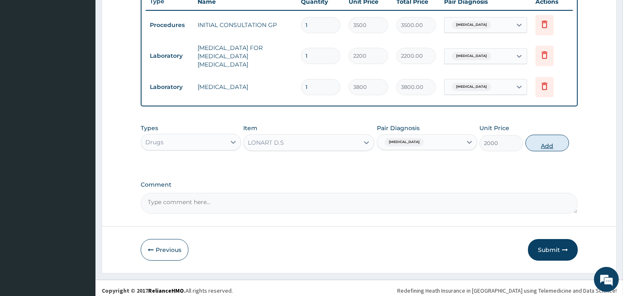
click at [544, 139] on button "Add" at bounding box center [548, 143] width 44 height 17
type input "0"
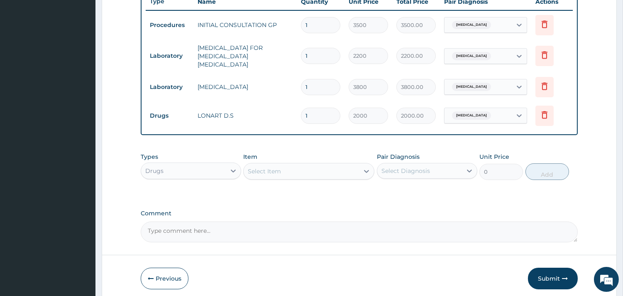
click at [254, 167] on div "Select Item" at bounding box center [264, 171] width 33 height 8
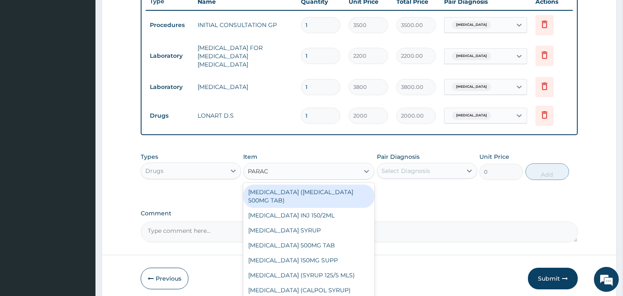
type input "PARACE"
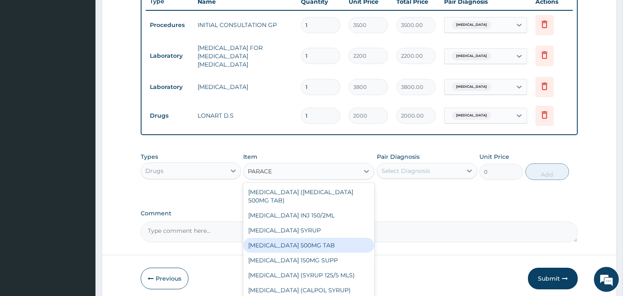
click at [272, 238] on div "[MEDICAL_DATA] 500MG TAB" at bounding box center [308, 245] width 131 height 15
type input "35"
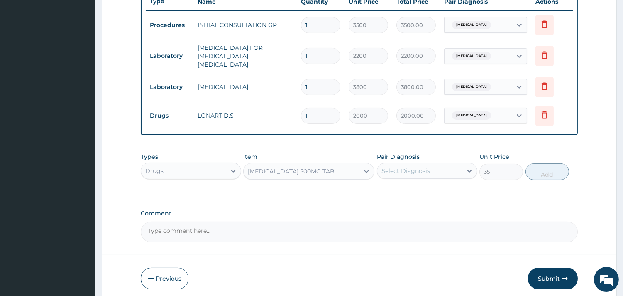
click at [400, 167] on div "Select Diagnosis" at bounding box center [406, 171] width 49 height 8
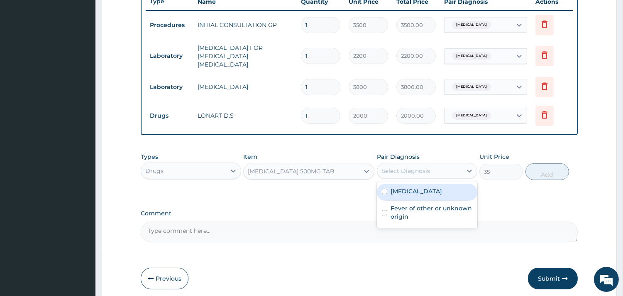
click at [407, 189] on label "Malaria, unspecified" at bounding box center [416, 191] width 51 height 8
checkbox input "true"
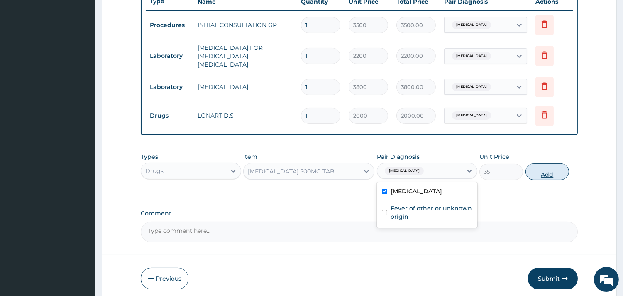
click at [541, 172] on button "Add" at bounding box center [548, 171] width 44 height 17
type input "0"
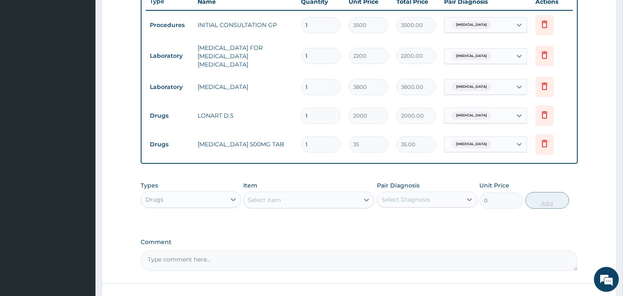
type input "18"
type input "630.00"
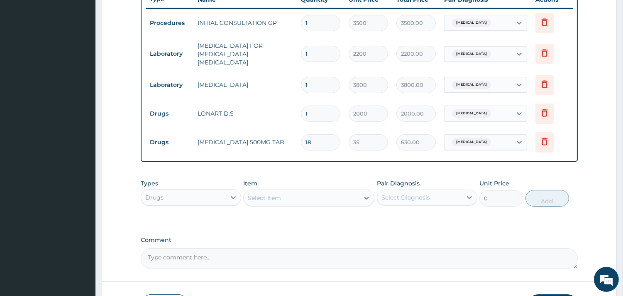
scroll to position [378, 0]
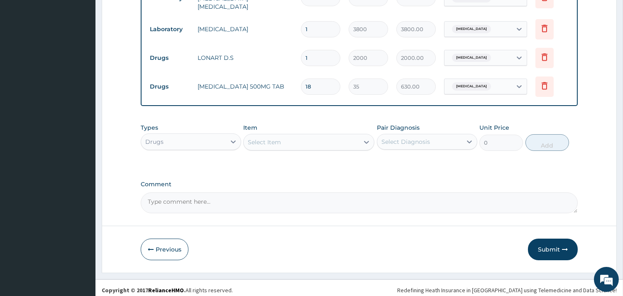
type input "18"
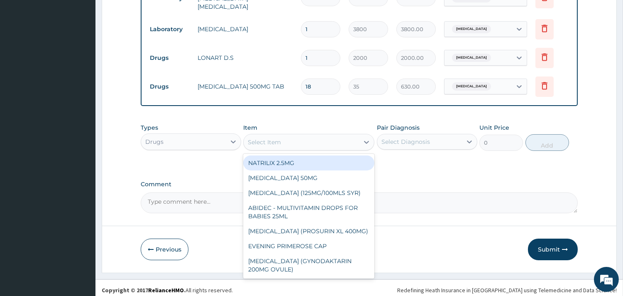
click at [309, 136] on div "Select Item" at bounding box center [301, 141] width 115 height 13
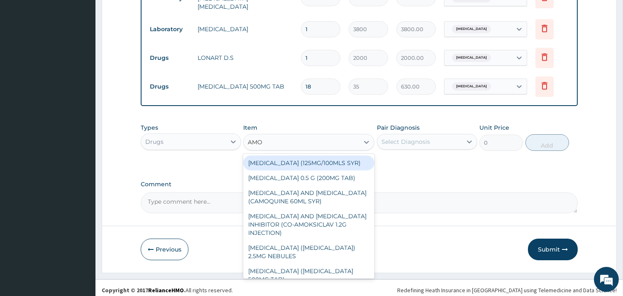
type input "AMOX"
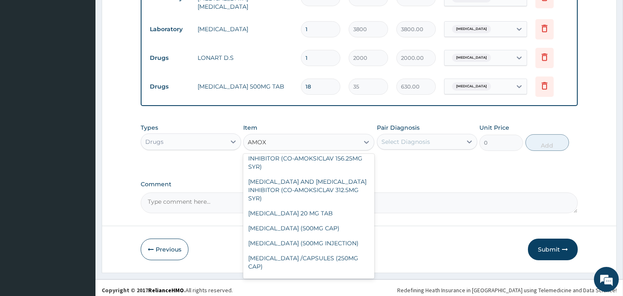
scroll to position [108, 0]
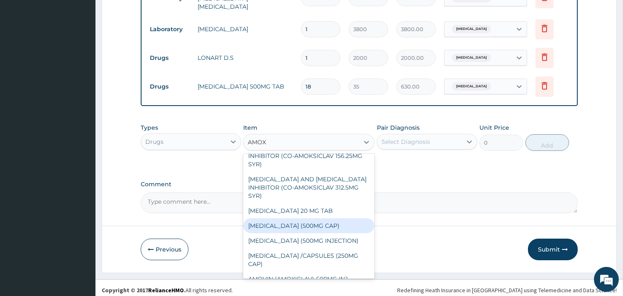
click at [317, 220] on div "[MEDICAL_DATA] (500MG CAP)" at bounding box center [308, 225] width 131 height 15
type input "35"
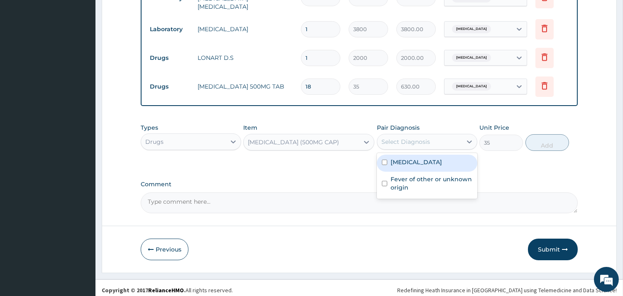
click at [444, 138] on div "Select Diagnosis" at bounding box center [419, 141] width 85 height 13
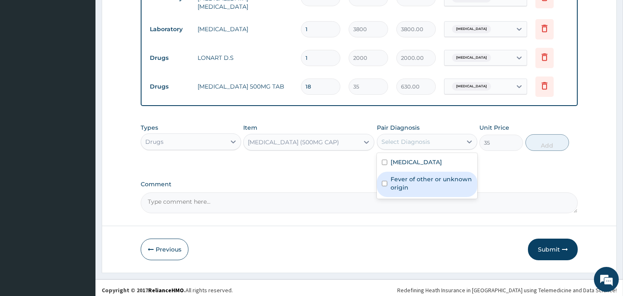
click at [438, 176] on label "Fever of other or unknown origin" at bounding box center [432, 183] width 82 height 17
checkbox input "true"
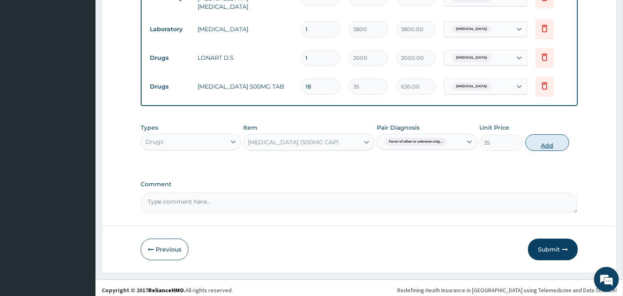
click at [547, 138] on button "Add" at bounding box center [548, 142] width 44 height 17
type input "0"
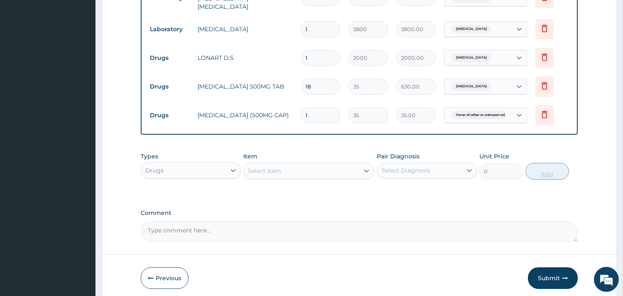
type input "15"
type input "525.00"
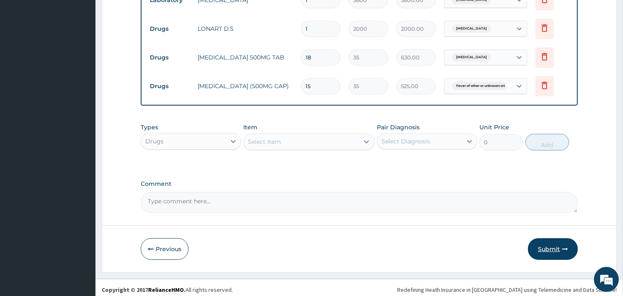
type input "15"
click at [541, 239] on button "Submit" at bounding box center [553, 249] width 50 height 22
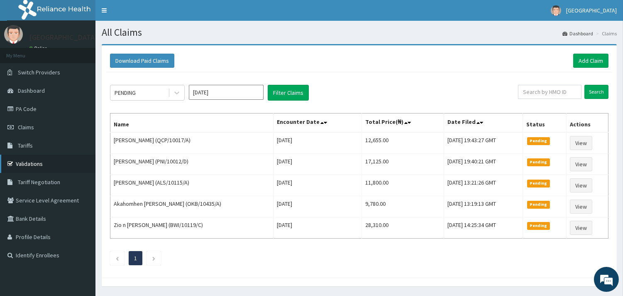
click at [21, 162] on link "Validations" at bounding box center [48, 163] width 96 height 18
click at [581, 59] on link "Add Claim" at bounding box center [591, 61] width 35 height 14
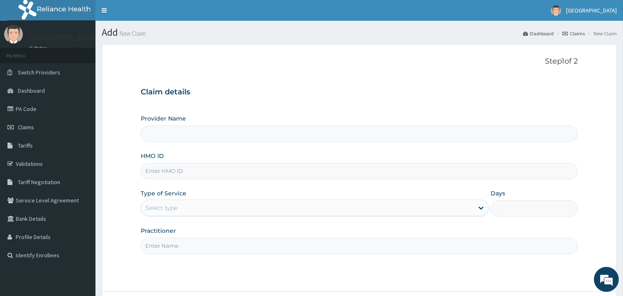
click at [237, 175] on input "HMO ID" at bounding box center [359, 171] width 437 height 16
paste input "NBC/10282/E"
type input "NBC/10282/E"
type input "[GEOGRAPHIC_DATA]"
type input "NBC/10282/E"
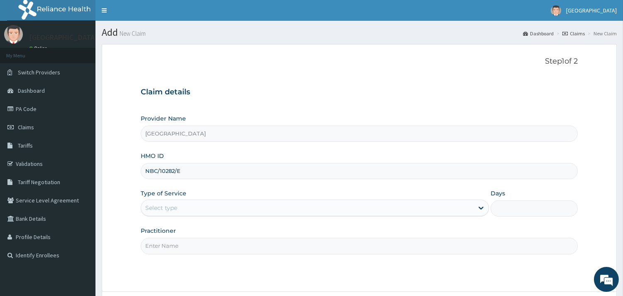
click at [187, 212] on div "Select type" at bounding box center [307, 207] width 333 height 13
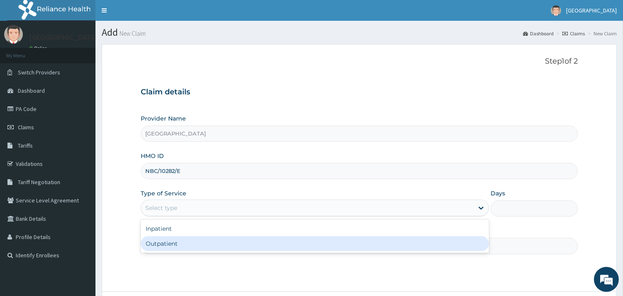
click at [184, 236] on div "Outpatient" at bounding box center [315, 243] width 348 height 15
type input "1"
click at [184, 235] on div "Practitioner" at bounding box center [359, 239] width 437 height 27
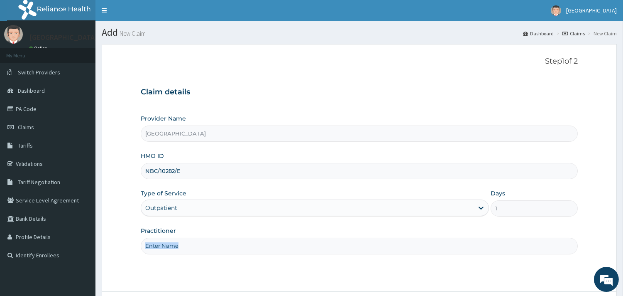
click at [184, 235] on div "Practitioner" at bounding box center [359, 239] width 437 height 27
click at [183, 246] on input "Practitioner" at bounding box center [359, 246] width 437 height 16
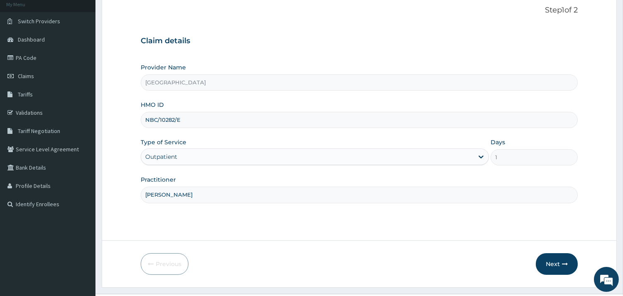
scroll to position [71, 0]
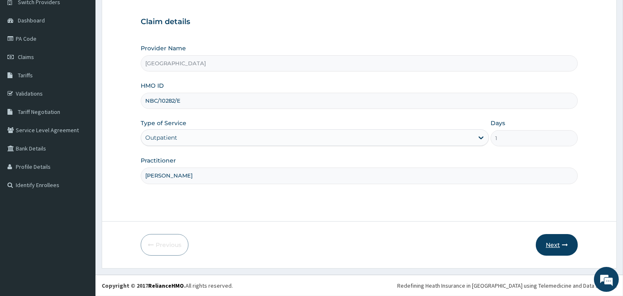
type input "[PERSON_NAME]"
click at [554, 245] on button "Next" at bounding box center [557, 245] width 42 height 22
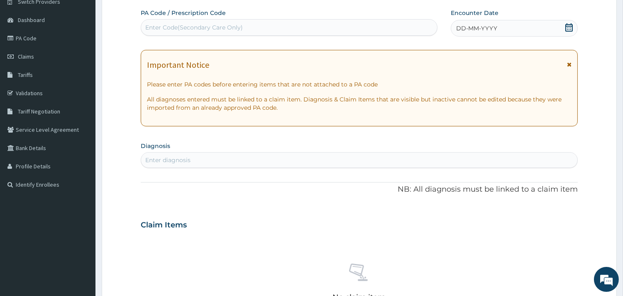
click at [570, 27] on icon at bounding box center [569, 27] width 8 height 8
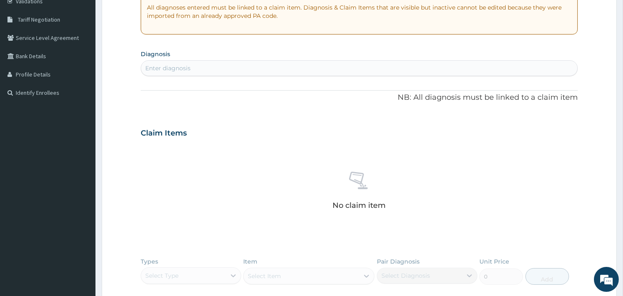
scroll to position [167, 0]
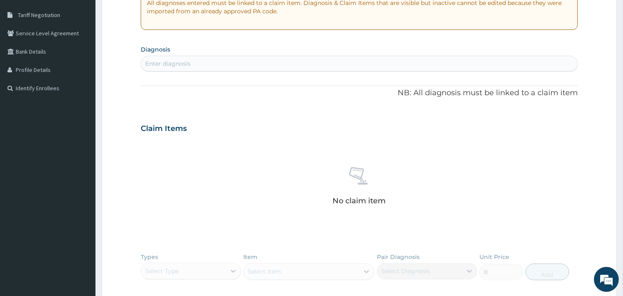
click at [390, 62] on div "Enter diagnosis" at bounding box center [359, 63] width 436 height 13
type input "GASTROENTERIT"
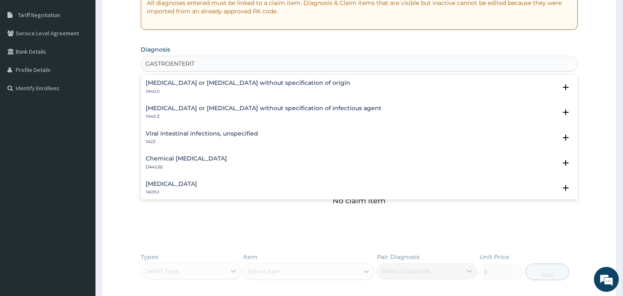
click at [256, 84] on h4 "[MEDICAL_DATA] or [MEDICAL_DATA] without specification of origin" at bounding box center [248, 83] width 205 height 6
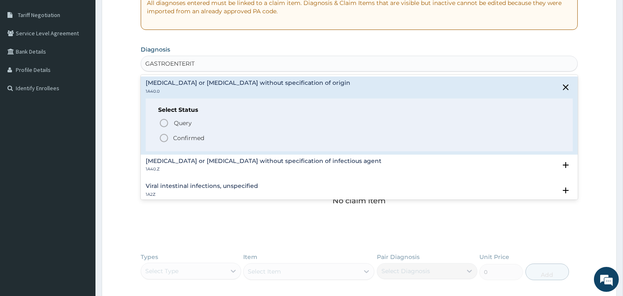
click at [164, 139] on icon "status option filled" at bounding box center [164, 138] width 10 height 10
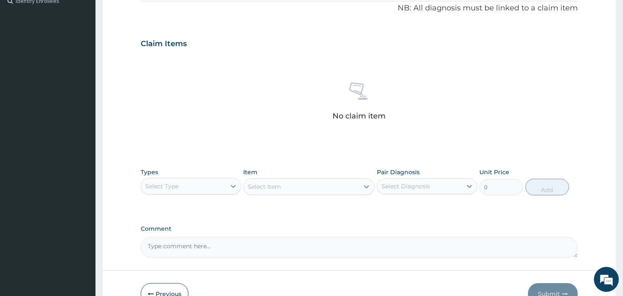
scroll to position [303, 0]
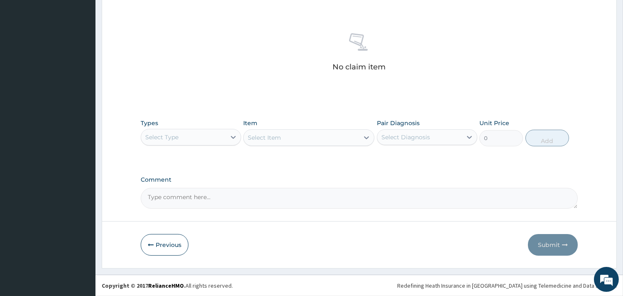
click at [224, 132] on div "Select Type" at bounding box center [183, 136] width 85 height 13
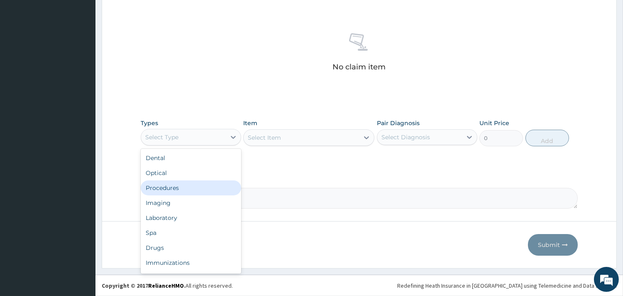
click at [200, 189] on div "Procedures" at bounding box center [191, 187] width 101 height 15
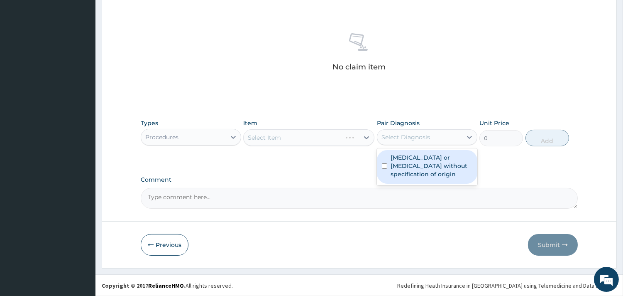
click at [418, 135] on div "Select Diagnosis" at bounding box center [406, 137] width 49 height 8
click at [416, 159] on label "[MEDICAL_DATA] or [MEDICAL_DATA] without specification of origin" at bounding box center [432, 165] width 82 height 25
checkbox input "true"
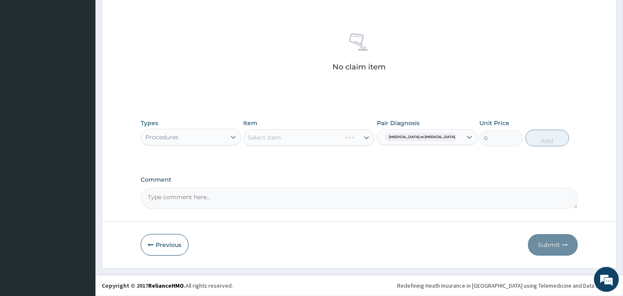
click at [329, 143] on div "Select Item" at bounding box center [308, 137] width 131 height 17
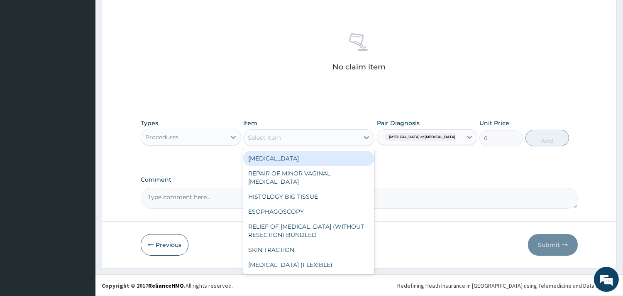
click at [329, 143] on div "Select Item" at bounding box center [301, 137] width 115 height 13
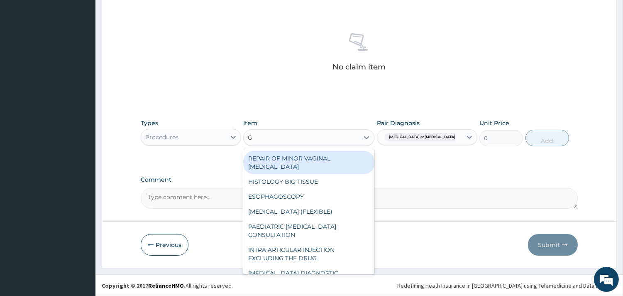
type input "GP"
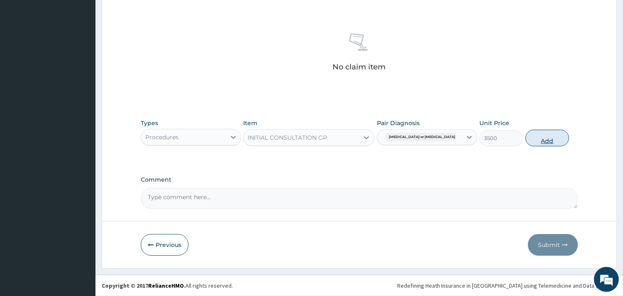
click at [539, 138] on button "Add" at bounding box center [548, 138] width 44 height 17
type input "0"
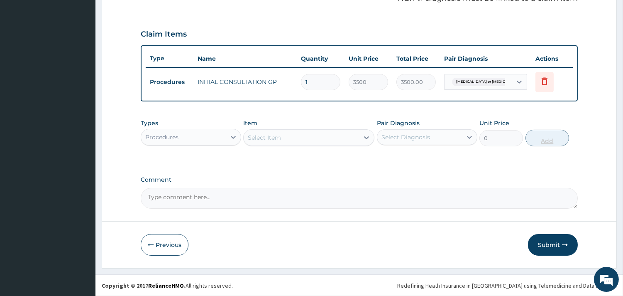
scroll to position [263, 0]
click at [224, 133] on div "Procedures" at bounding box center [183, 137] width 85 height 13
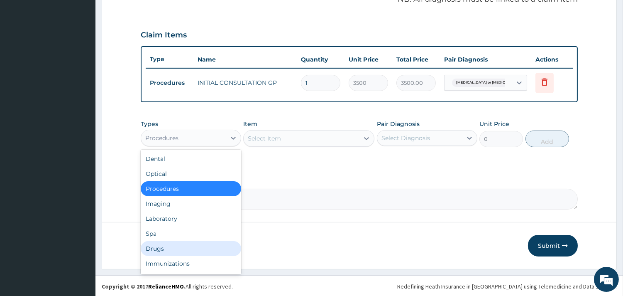
click at [181, 244] on div "Drugs" at bounding box center [191, 248] width 101 height 15
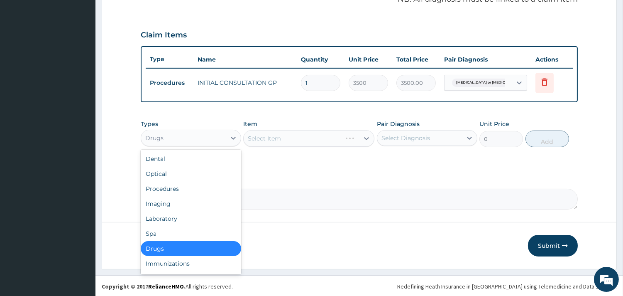
click at [215, 133] on div "Drugs" at bounding box center [183, 137] width 85 height 13
click at [181, 221] on div "Laboratory" at bounding box center [191, 218] width 101 height 15
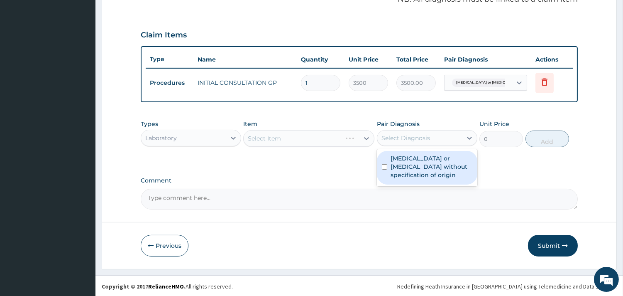
click at [414, 134] on div "Select Diagnosis" at bounding box center [406, 138] width 49 height 8
click at [417, 156] on label "[MEDICAL_DATA] or [MEDICAL_DATA] without specification of origin" at bounding box center [432, 166] width 82 height 25
checkbox input "true"
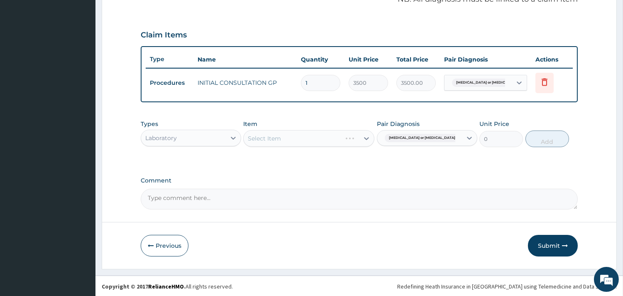
click at [319, 139] on div "Select Item" at bounding box center [308, 138] width 131 height 17
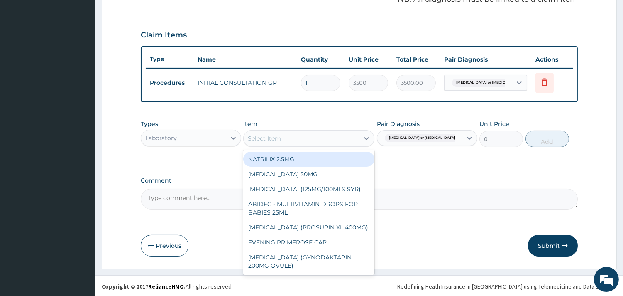
click at [319, 139] on div "Select Item" at bounding box center [301, 138] width 115 height 13
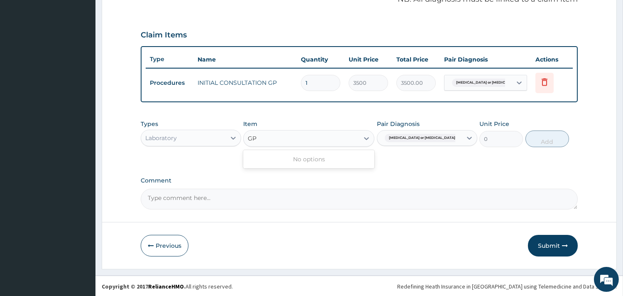
type input "G"
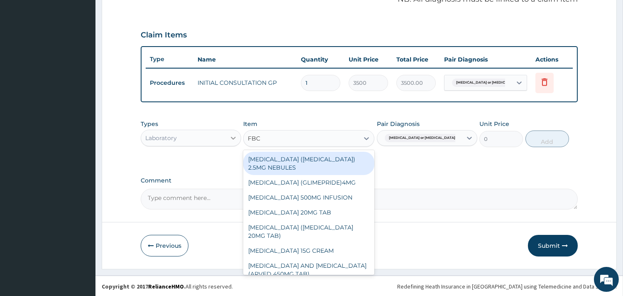
type input "FBC"
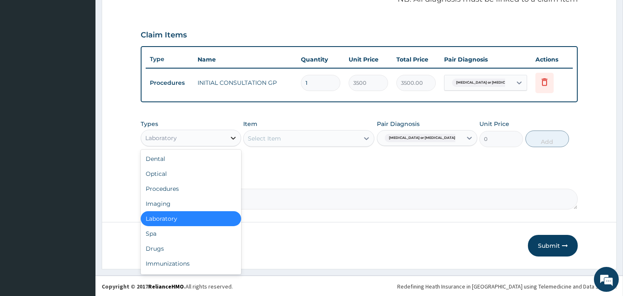
click at [227, 133] on div at bounding box center [233, 137] width 15 height 15
click at [185, 221] on div "Laboratory" at bounding box center [191, 218] width 101 height 15
click at [199, 134] on div "Laboratory" at bounding box center [183, 137] width 85 height 13
click at [187, 158] on div "Dental" at bounding box center [191, 158] width 101 height 15
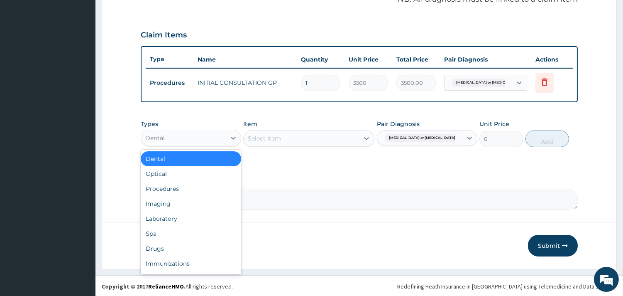
click at [199, 140] on div "Dental" at bounding box center [183, 137] width 85 height 13
click at [176, 223] on div "Laboratory" at bounding box center [191, 218] width 101 height 15
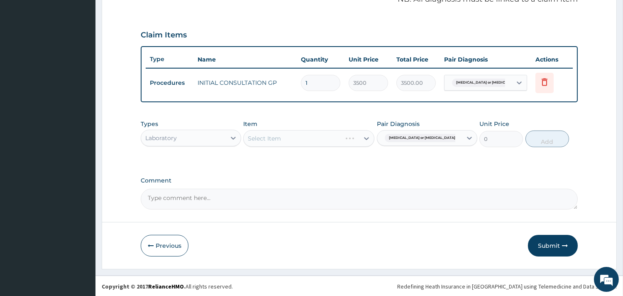
click at [333, 140] on div "Select Item" at bounding box center [308, 138] width 131 height 17
click at [333, 140] on div "Select Item" at bounding box center [301, 138] width 115 height 13
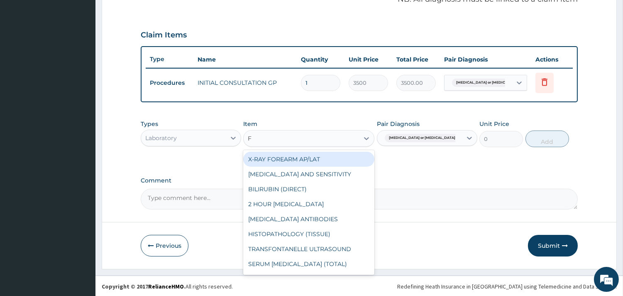
type input "FU"
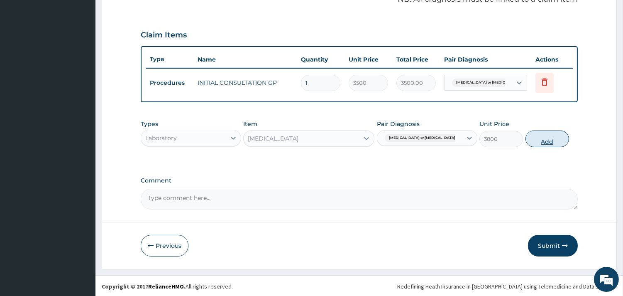
click at [535, 137] on button "Add" at bounding box center [548, 138] width 44 height 17
type input "0"
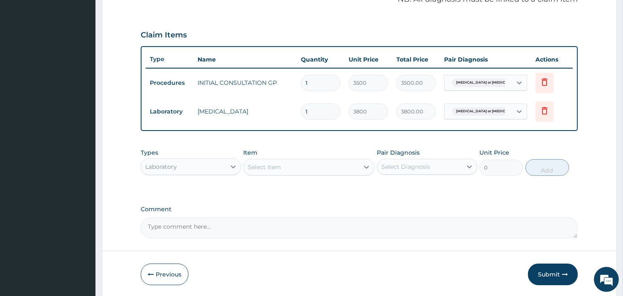
click at [213, 162] on div "Laboratory" at bounding box center [183, 166] width 85 height 13
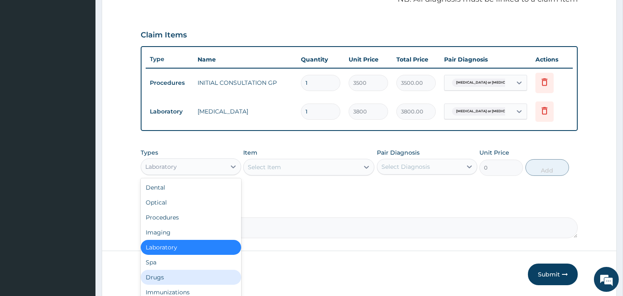
click at [159, 272] on div "Drugs" at bounding box center [191, 277] width 101 height 15
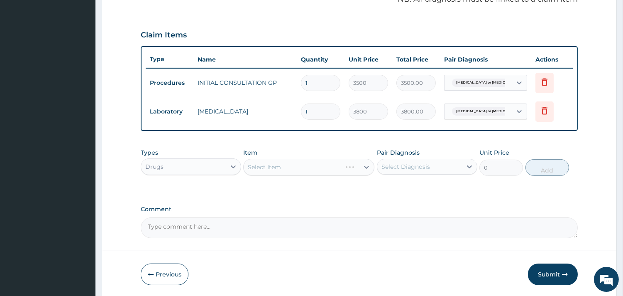
click at [306, 169] on div "Select Item" at bounding box center [308, 167] width 131 height 17
click at [306, 169] on div "Select Item" at bounding box center [301, 166] width 115 height 13
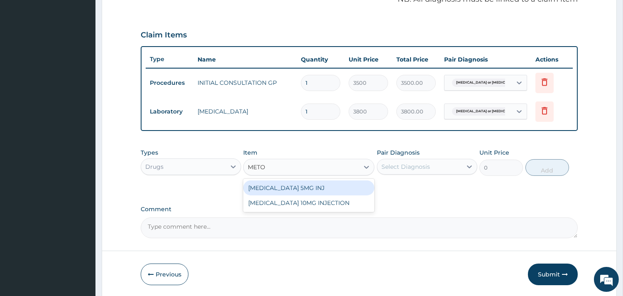
type input "METOC"
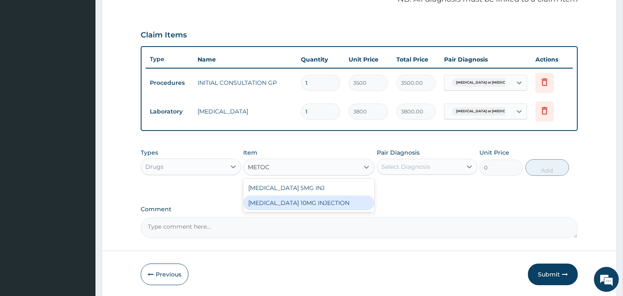
type input "100"
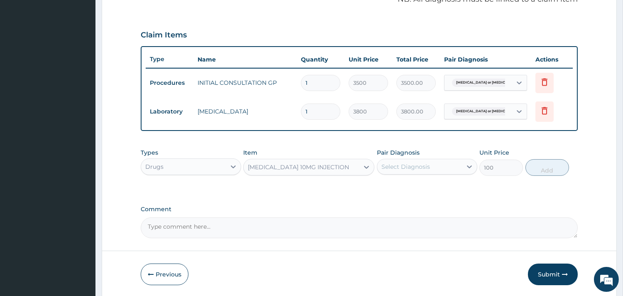
click at [450, 164] on div "Select Diagnosis" at bounding box center [419, 166] width 85 height 13
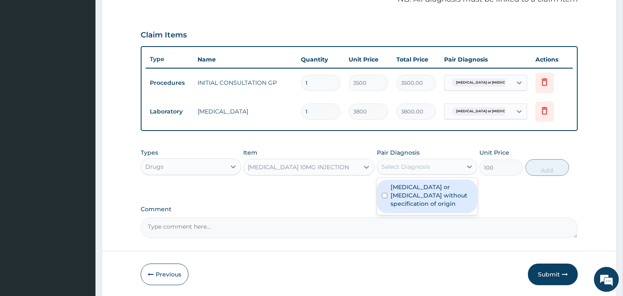
click at [444, 189] on label "[MEDICAL_DATA] or [MEDICAL_DATA] without specification of origin" at bounding box center [432, 195] width 82 height 25
checkbox input "true"
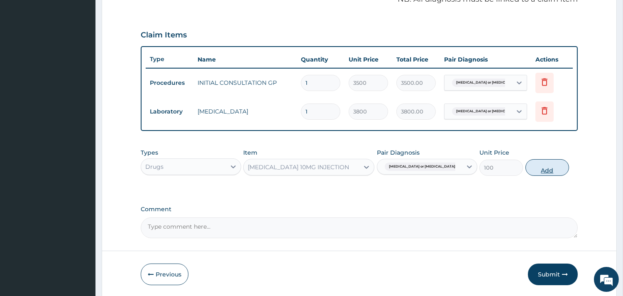
click at [550, 167] on button "Add" at bounding box center [548, 167] width 44 height 17
type input "0"
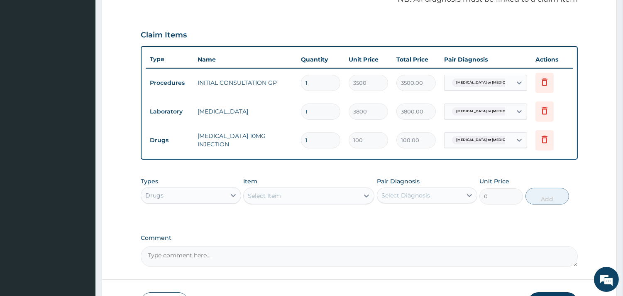
click at [342, 187] on div "Select Item" at bounding box center [308, 195] width 131 height 17
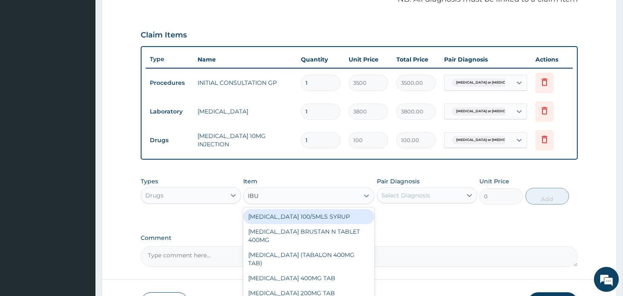
type input "IBUP"
click at [324, 218] on div "[MEDICAL_DATA] 100/5MLS SYRUP" at bounding box center [308, 216] width 131 height 15
type input "400"
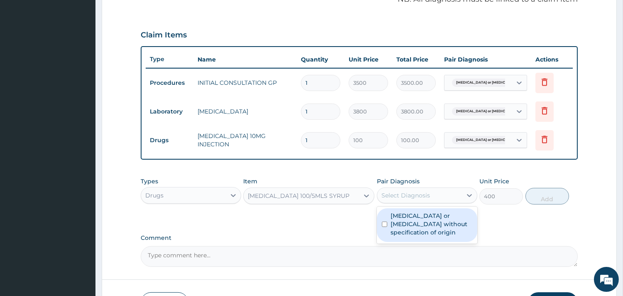
click at [397, 194] on div "Select Diagnosis" at bounding box center [406, 195] width 49 height 8
click at [400, 214] on label "[MEDICAL_DATA] or [MEDICAL_DATA] without specification of origin" at bounding box center [432, 223] width 82 height 25
checkbox input "true"
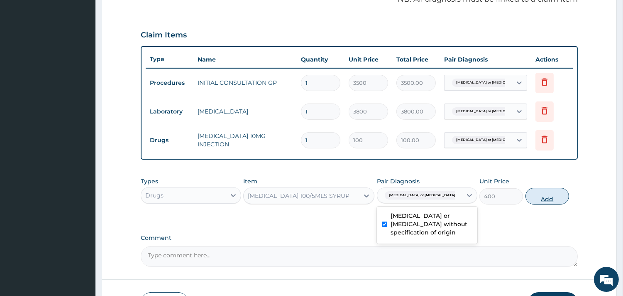
click at [550, 198] on button "Add" at bounding box center [548, 196] width 44 height 17
type input "0"
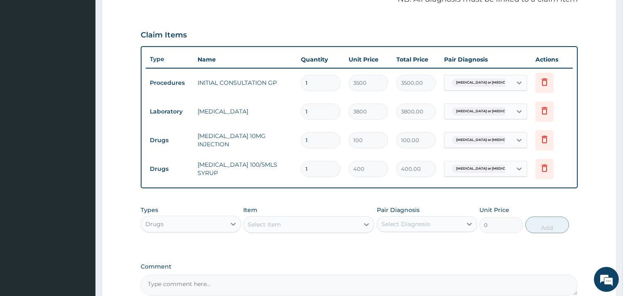
click at [293, 225] on div "Select Item" at bounding box center [301, 224] width 115 height 13
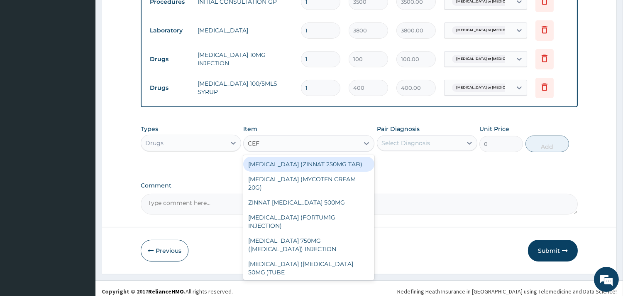
scroll to position [350, 0]
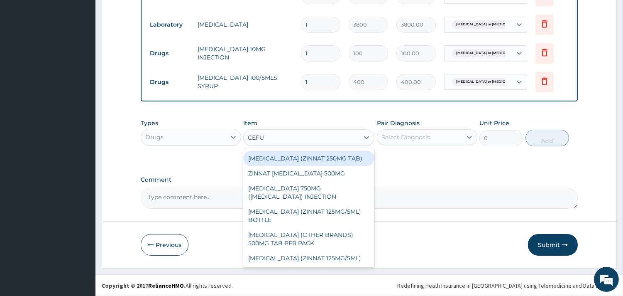
type input "CEFUR"
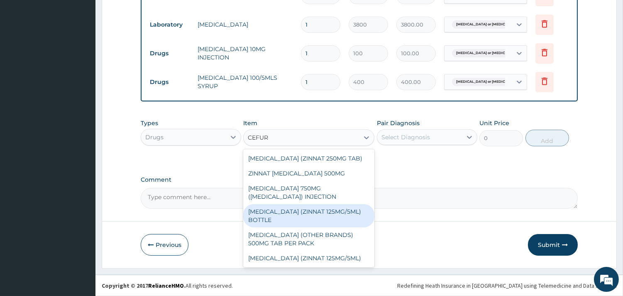
click at [335, 209] on div "[MEDICAL_DATA] (ZINNAT 125MG/5ML) BOTTLE" at bounding box center [308, 215] width 131 height 23
type input "3700"
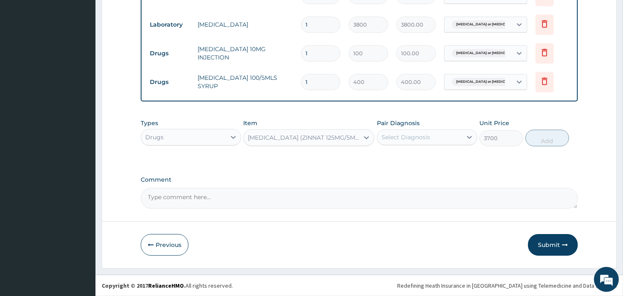
click at [409, 136] on div "Select Diagnosis" at bounding box center [406, 137] width 49 height 8
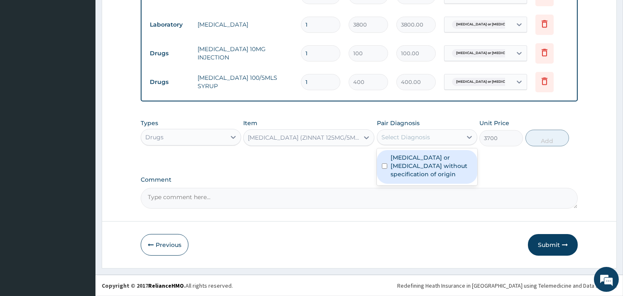
click at [412, 152] on div "[MEDICAL_DATA] or [MEDICAL_DATA] without specification of origin" at bounding box center [427, 167] width 101 height 34
checkbox input "true"
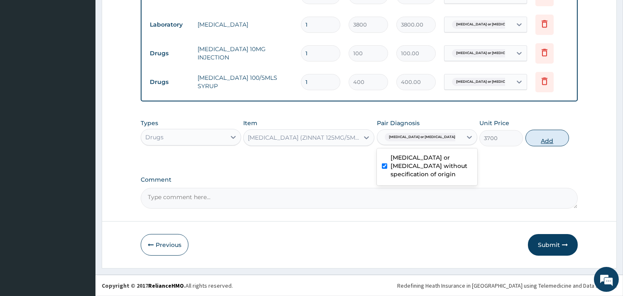
click at [542, 135] on button "Add" at bounding box center [548, 138] width 44 height 17
type input "0"
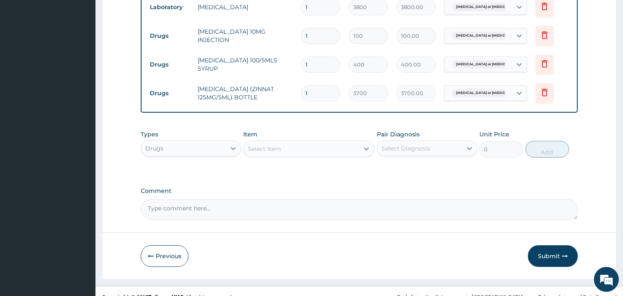
scroll to position [374, 0]
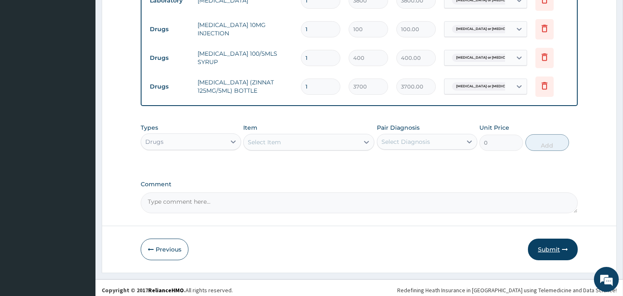
click at [556, 249] on button "Submit" at bounding box center [553, 249] width 50 height 22
